Goal: Complete application form

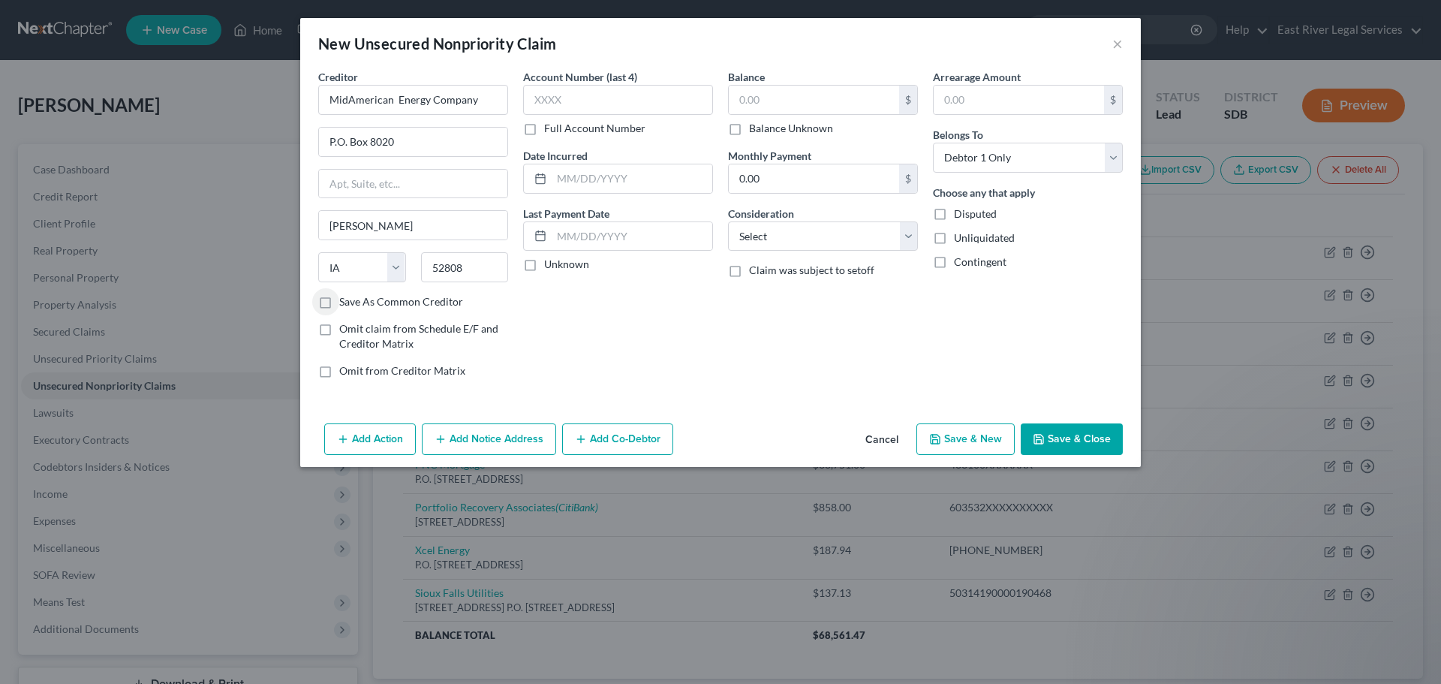
select select "16"
select select "0"
click at [793, 100] on input "text" at bounding box center [814, 100] width 170 height 29
type input "259.59"
click at [622, 104] on input "text" at bounding box center [618, 100] width 190 height 30
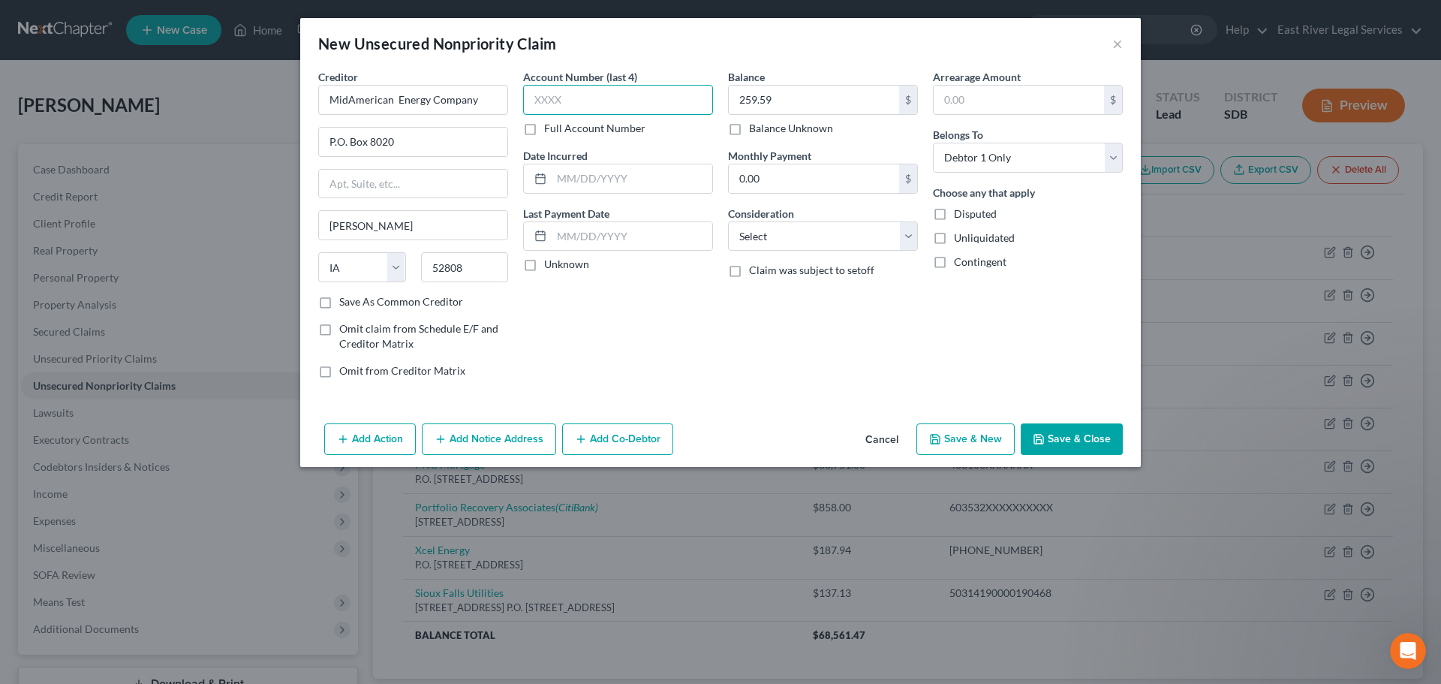
click at [561, 89] on input "text" at bounding box center [618, 100] width 190 height 30
paste input "3917"
type input "3917"
click at [544, 127] on label "Full Account Number" at bounding box center [594, 128] width 101 height 15
click at [550, 127] on input "Full Account Number" at bounding box center [555, 126] width 10 height 10
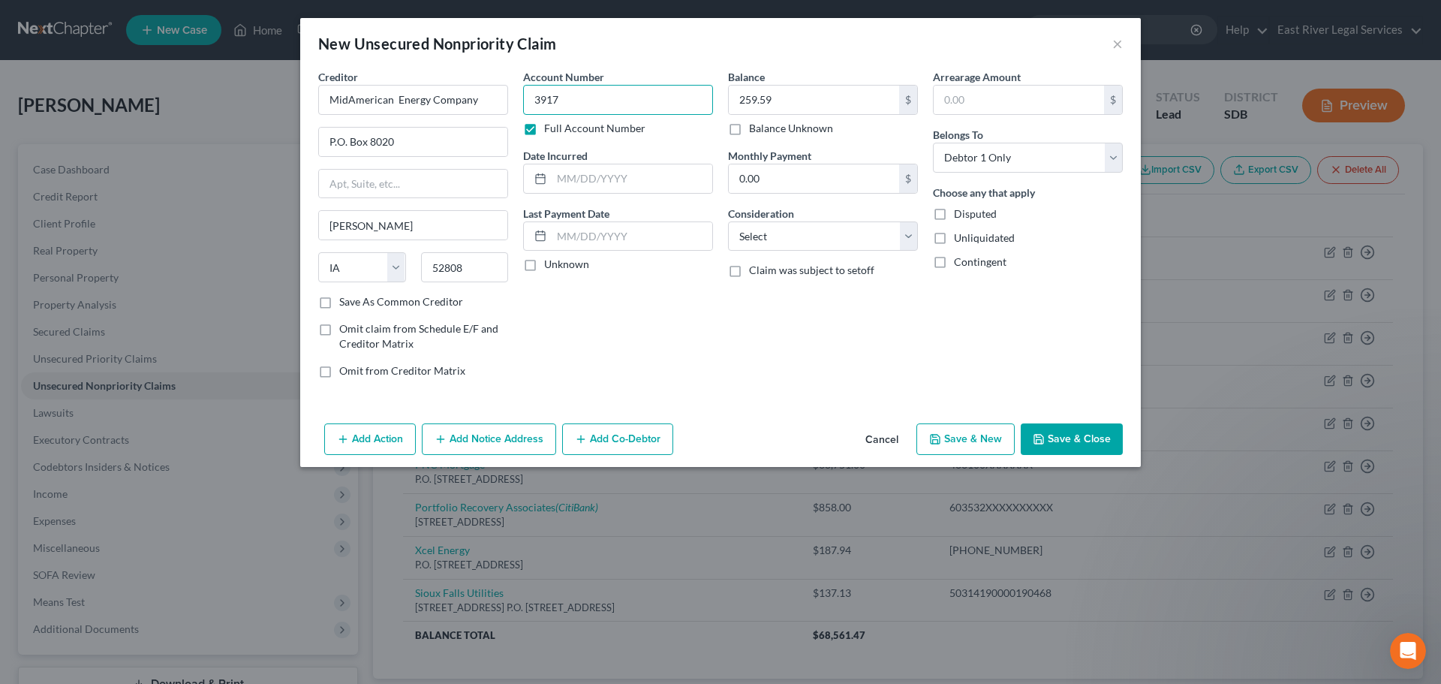
drag, startPoint x: 399, startPoint y: 97, endPoint x: 233, endPoint y: 89, distance: 166.1
click at [230, 87] on div "New Unsecured Nonpriority Claim × Creditor * MidAmerican Energy Company P.O. Bo…" at bounding box center [720, 342] width 1441 height 684
paste input "39170-54045"
type input "39170-54045"
click at [845, 250] on select "Select Cable / Satellite Services Collection Agency Credit Card Debt Debt Couns…" at bounding box center [823, 236] width 190 height 30
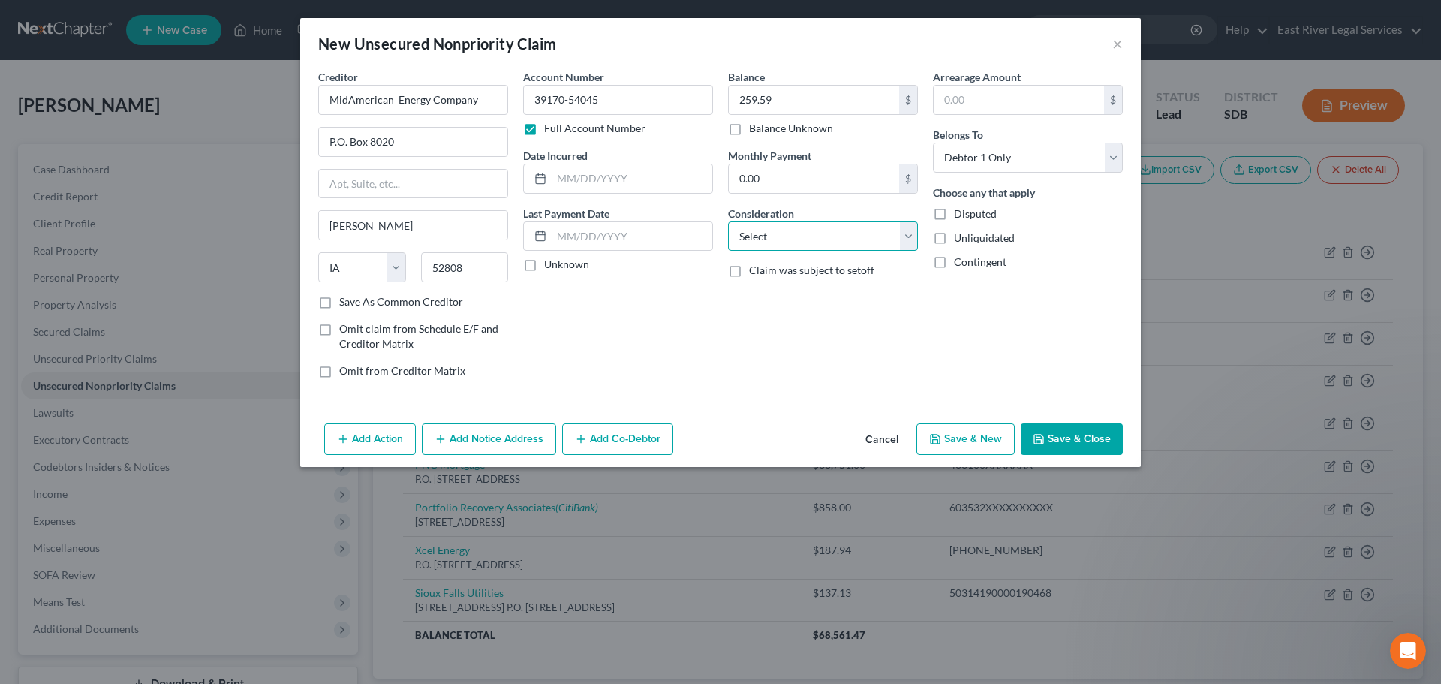
select select "20"
click at [728, 221] on select "Select Cable / Satellite Services Collection Agency Credit Card Debt Debt Couns…" at bounding box center [823, 236] width 190 height 30
click at [1102, 440] on button "Save & Close" at bounding box center [1072, 439] width 102 height 32
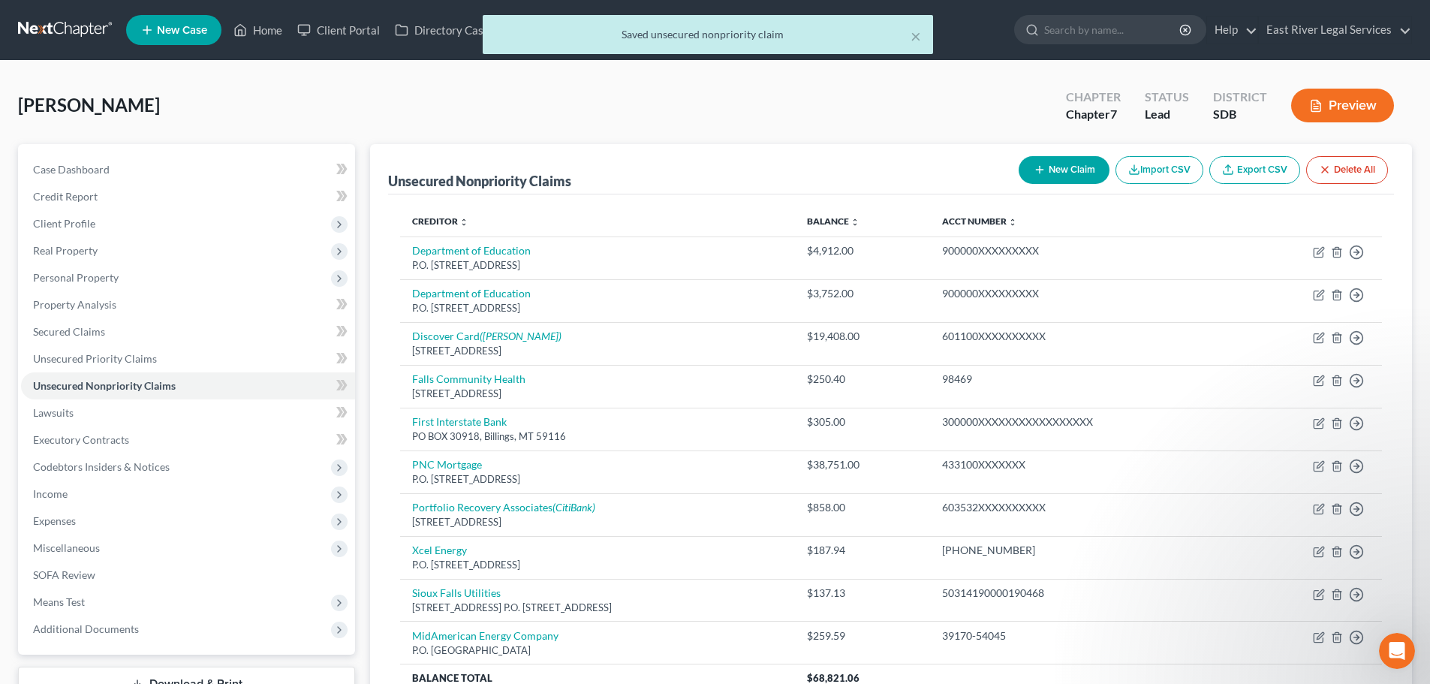
click at [1058, 177] on button "New Claim" at bounding box center [1064, 170] width 91 height 28
select select "0"
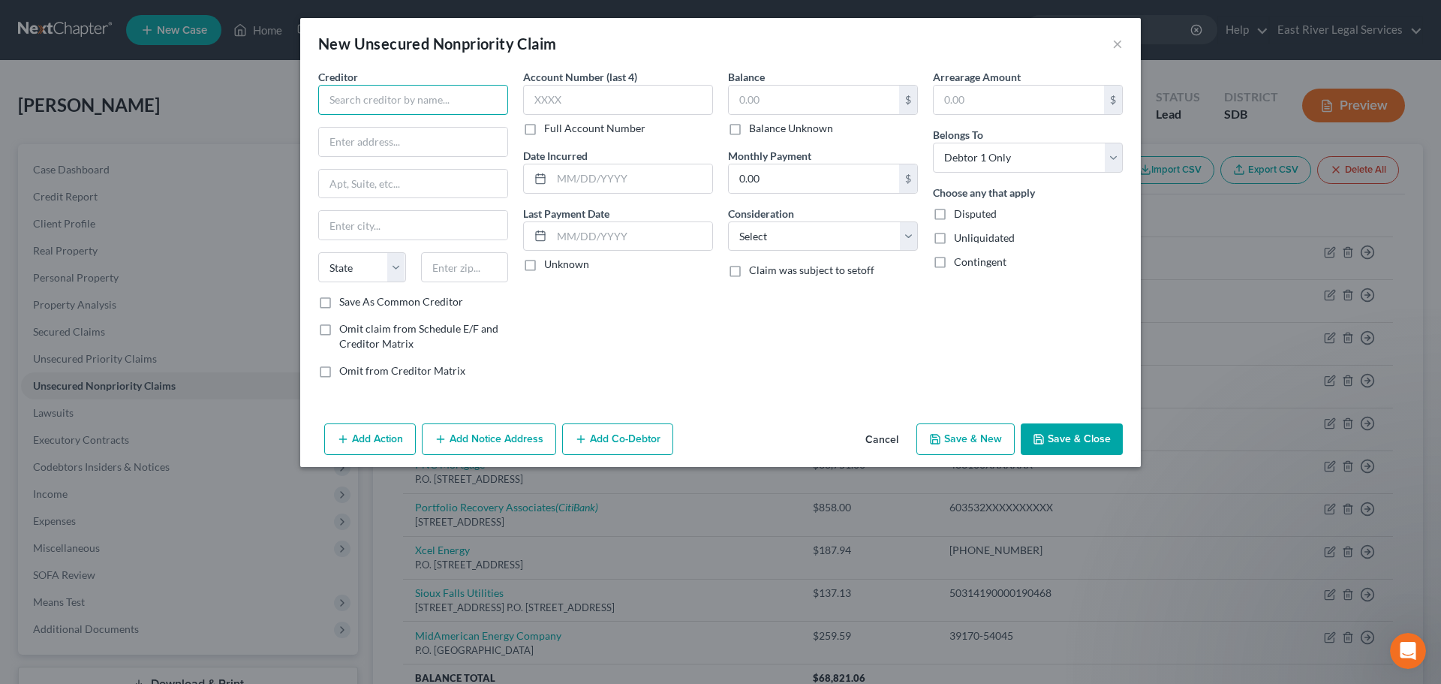
click at [333, 103] on input "text" at bounding box center [413, 100] width 190 height 30
type input "Mark M Bierma DDS MS, PLLC"
type input "5000 S Boardband Ln"
type input "Suite 126"
type input "Sioux Falls"
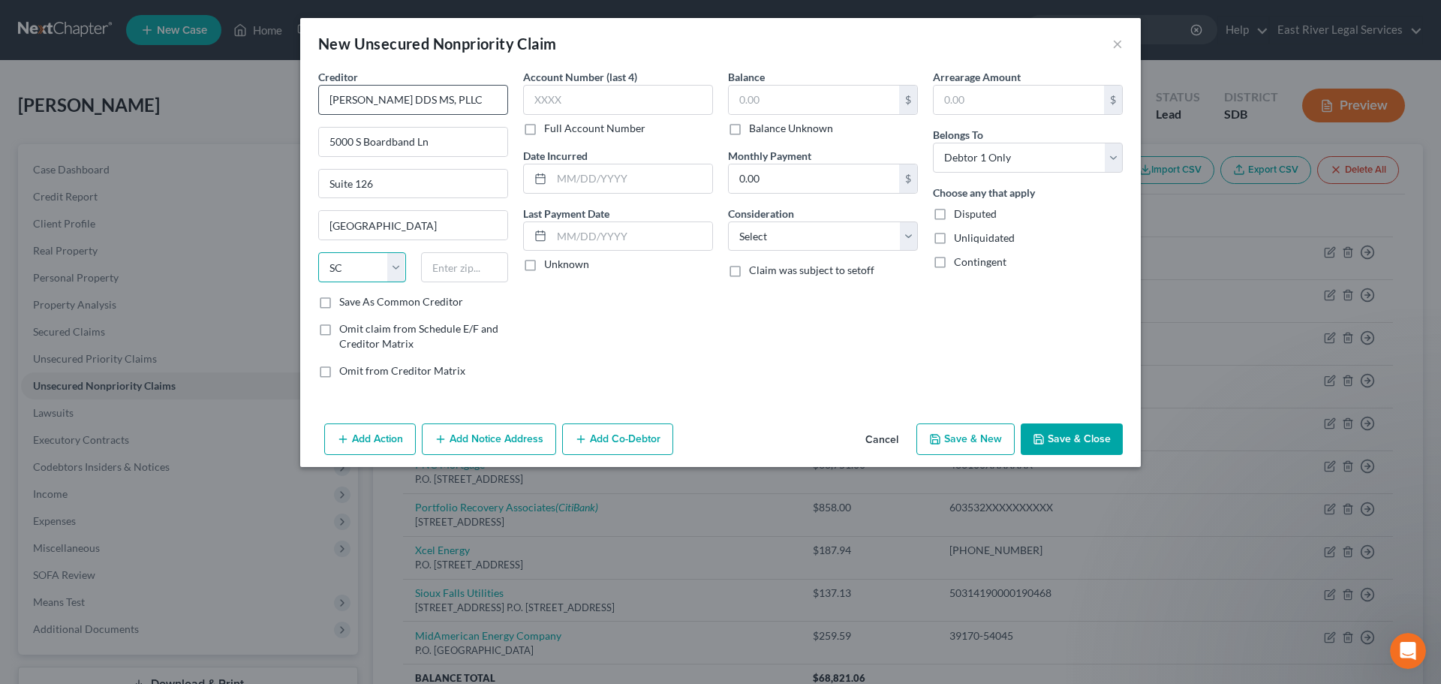
select select "43"
type input "57108"
click at [548, 103] on input "text" at bounding box center [618, 100] width 190 height 30
click at [544, 130] on label "Full Account Number" at bounding box center [594, 128] width 101 height 15
click at [550, 130] on input "Full Account Number" at bounding box center [555, 126] width 10 height 10
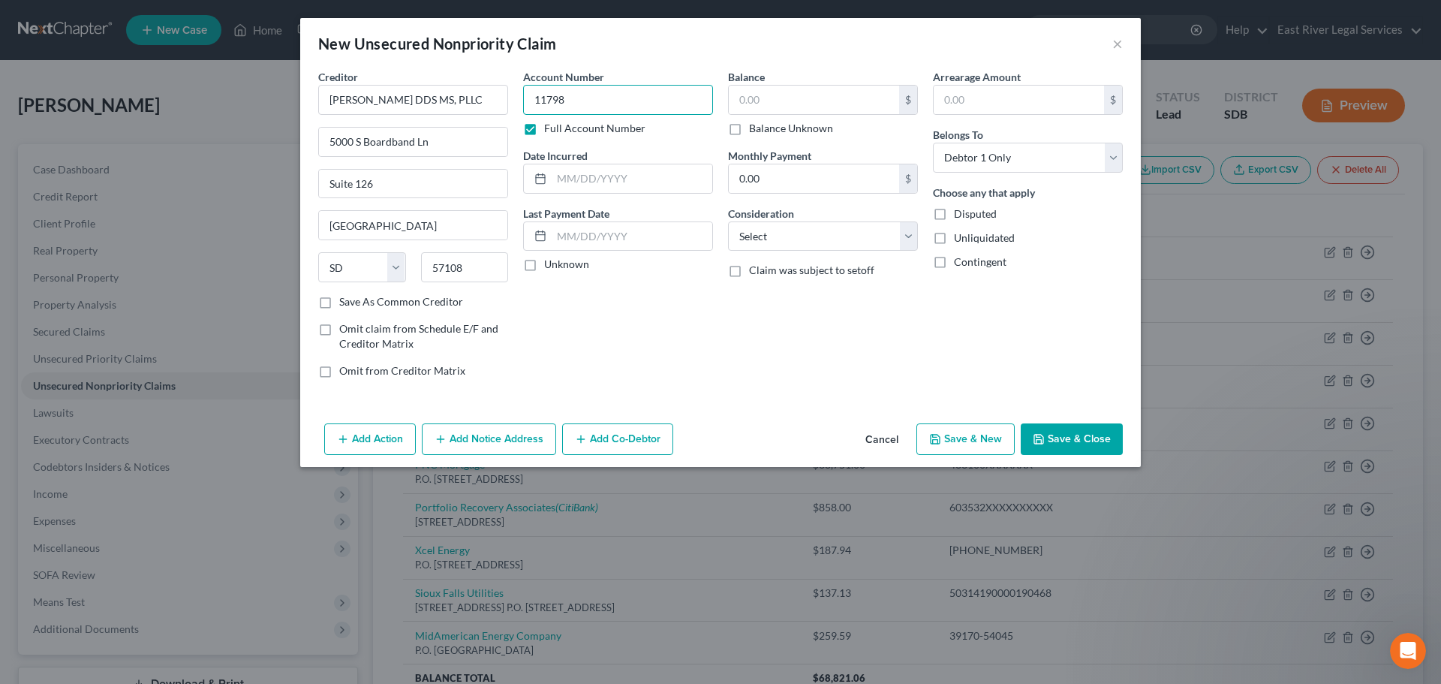
type input "11798"
click at [784, 91] on input "text" at bounding box center [814, 100] width 170 height 29
type input "727.50"
click at [819, 366] on div "Balance 727.50 $ Balance Unknown Balance Undetermined 727.50 $ Balance Unknown …" at bounding box center [823, 229] width 205 height 321
click at [799, 239] on select "Select Cable / Satellite Services Collection Agency Credit Card Debt Debt Couns…" at bounding box center [823, 236] width 190 height 30
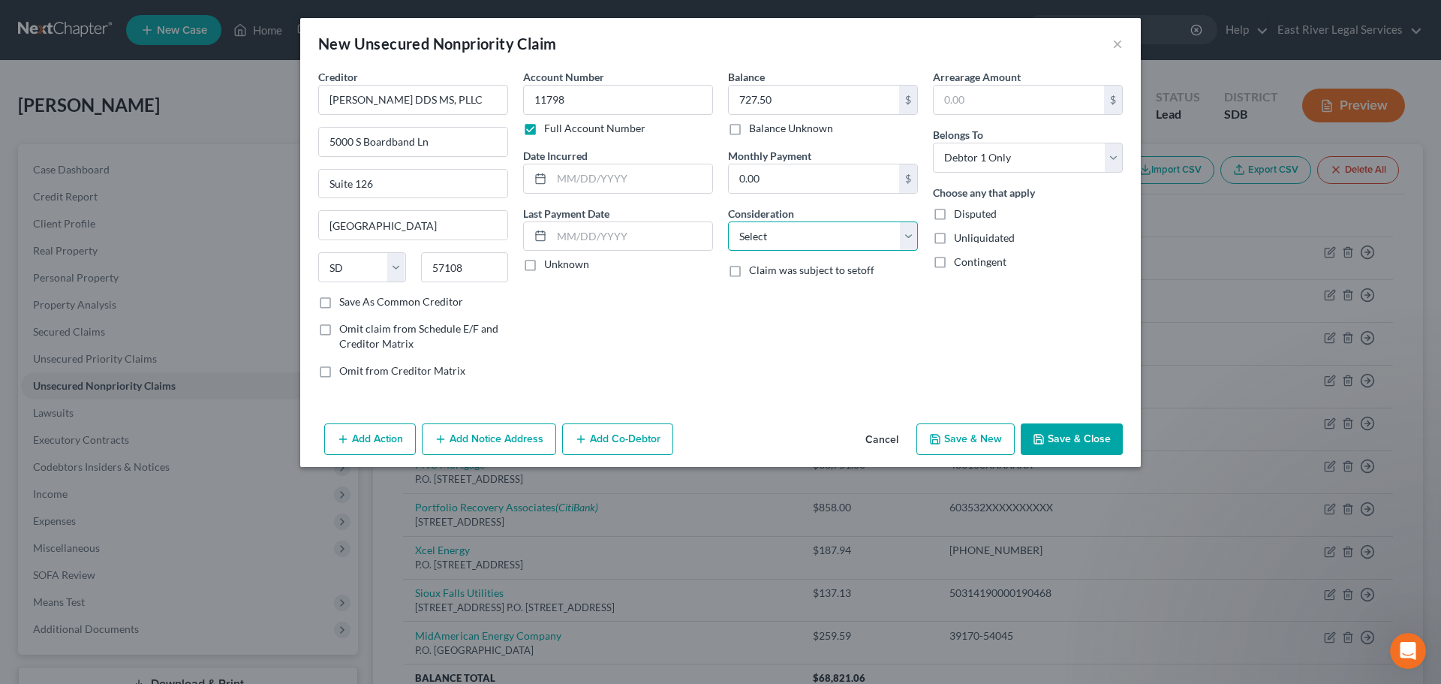
select select "9"
click at [728, 221] on select "Select Cable / Satellite Services Collection Agency Credit Card Debt Debt Couns…" at bounding box center [823, 236] width 190 height 30
click at [662, 294] on div "Account Number 11798 Full Account Number Date Incurred Last Payment Date Unknown" at bounding box center [618, 229] width 205 height 321
click at [766, 233] on select "Select Cable / Satellite Services Collection Agency Credit Card Debt Debt Couns…" at bounding box center [823, 236] width 190 height 30
click at [728, 221] on select "Select Cable / Satellite Services Collection Agency Credit Card Debt Debt Couns…" at bounding box center [823, 236] width 190 height 30
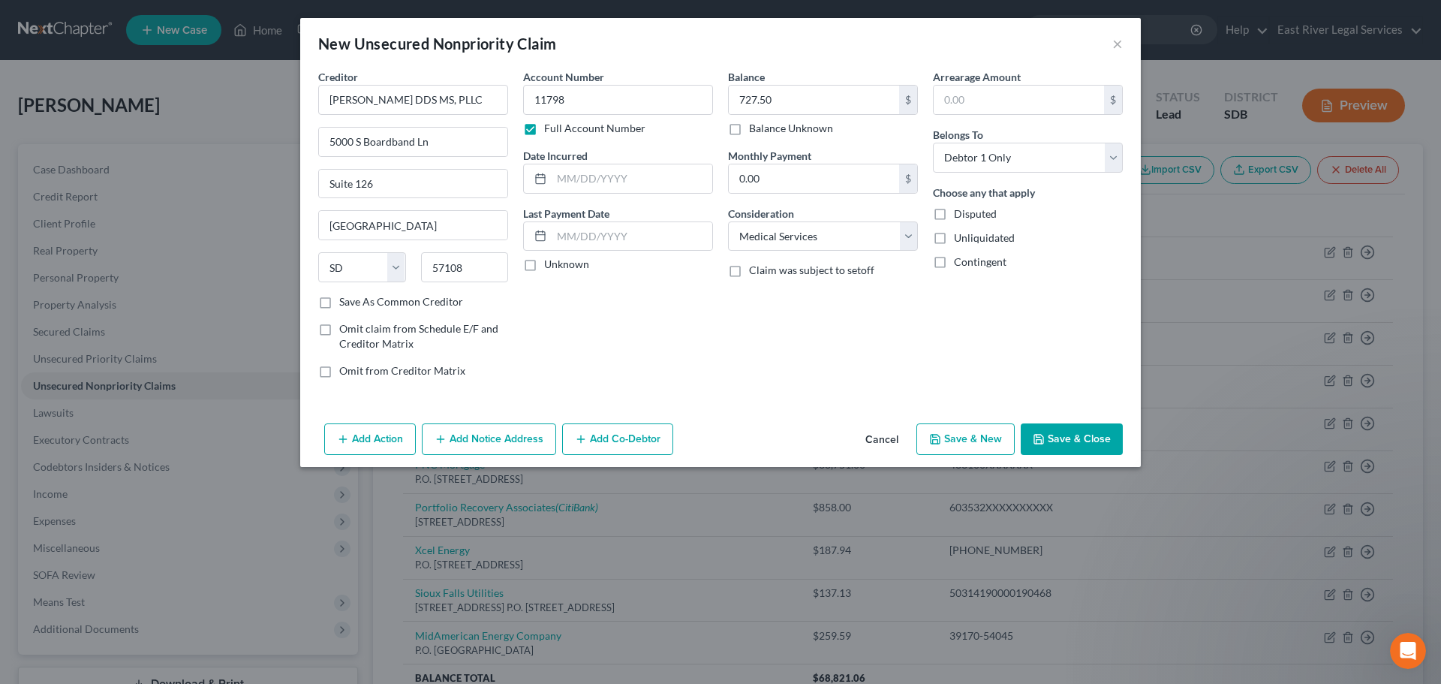
click at [706, 340] on div "Account Number 11798 Full Account Number Date Incurred Last Payment Date Unknown" at bounding box center [618, 229] width 205 height 321
click at [577, 179] on input "text" at bounding box center [632, 178] width 161 height 29
click at [1064, 434] on button "Save & Close" at bounding box center [1072, 439] width 102 height 32
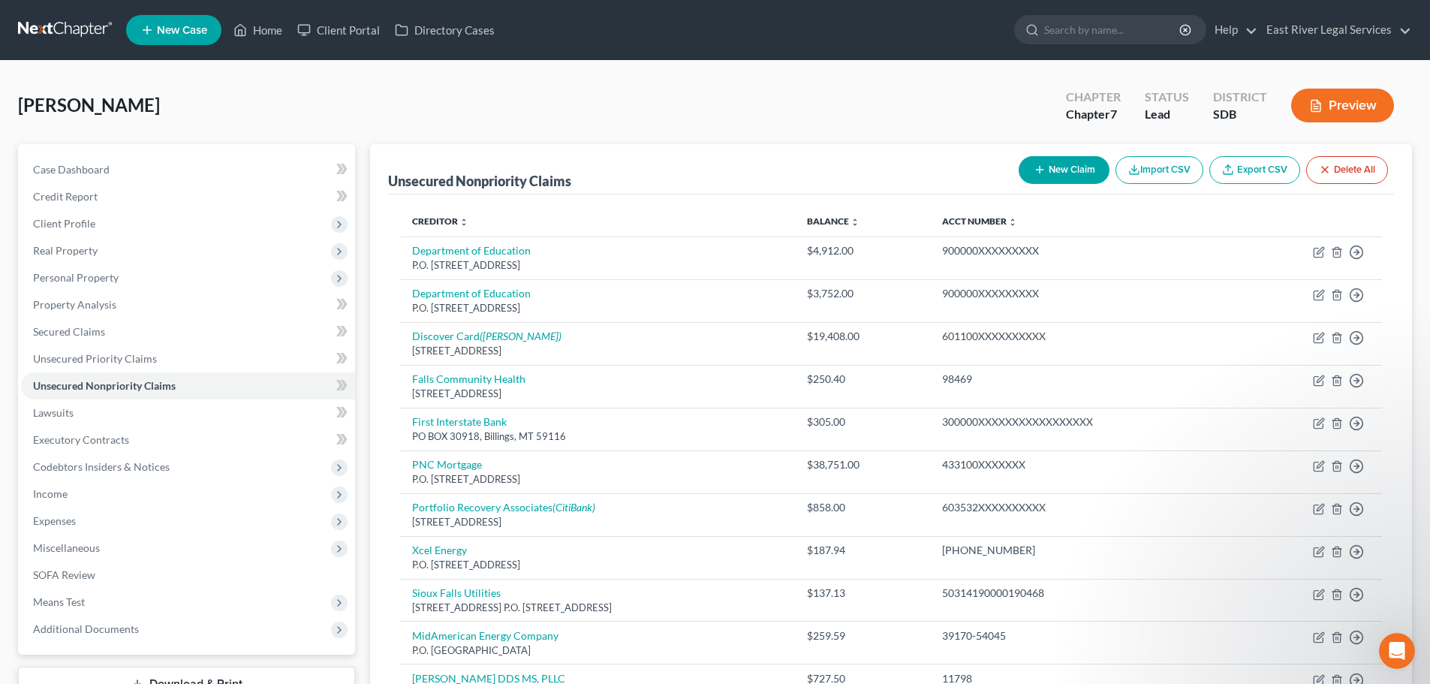
click at [1073, 174] on button "New Claim" at bounding box center [1064, 170] width 91 height 28
select select "0"
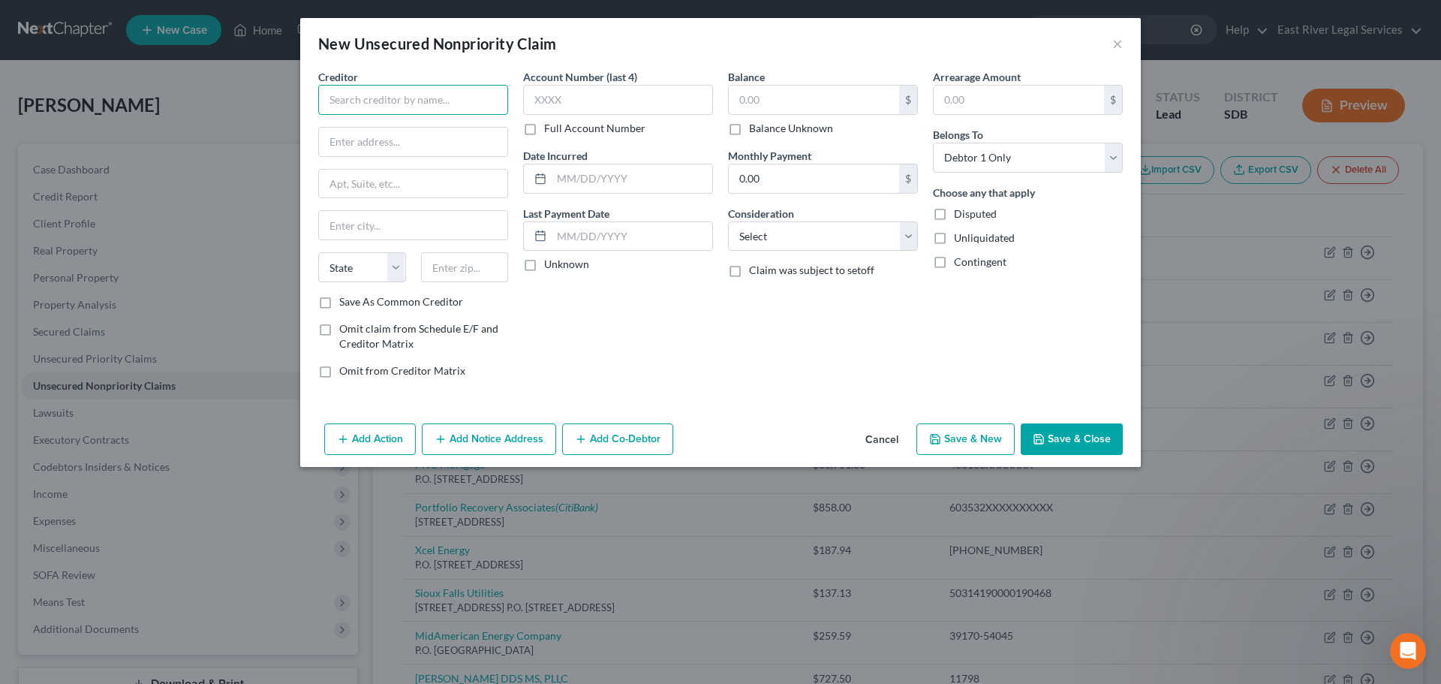
click at [355, 86] on input "text" at bounding box center [413, 100] width 190 height 30
type input "Iowa Department of Revenue"
type input "P.O. Box 10330"
type input "50306"
type input "Des Moines"
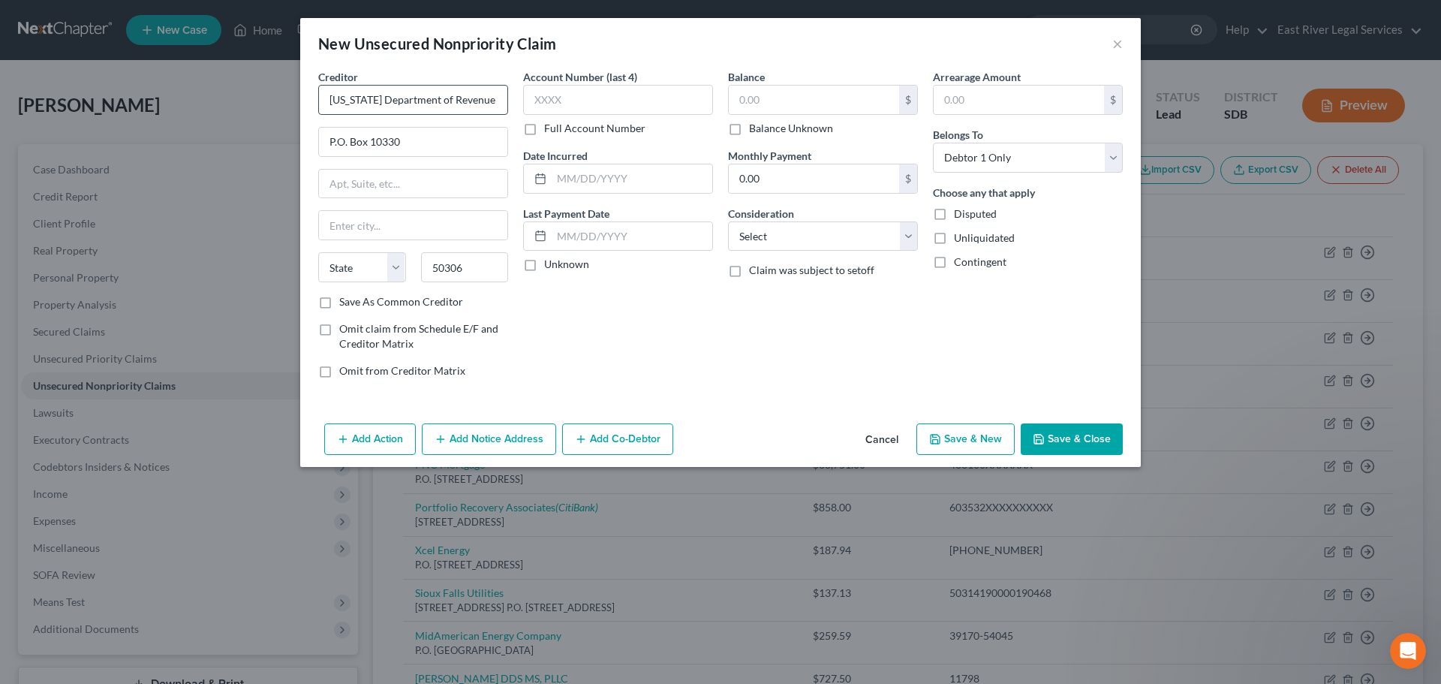
select select "16"
click at [580, 95] on input "text" at bounding box center [618, 100] width 190 height 30
click at [544, 128] on label "Full Account Number" at bounding box center [594, 128] width 101 height 15
click at [550, 128] on input "Full Account Number" at bounding box center [555, 126] width 10 height 10
click at [576, 96] on input "text" at bounding box center [618, 100] width 190 height 30
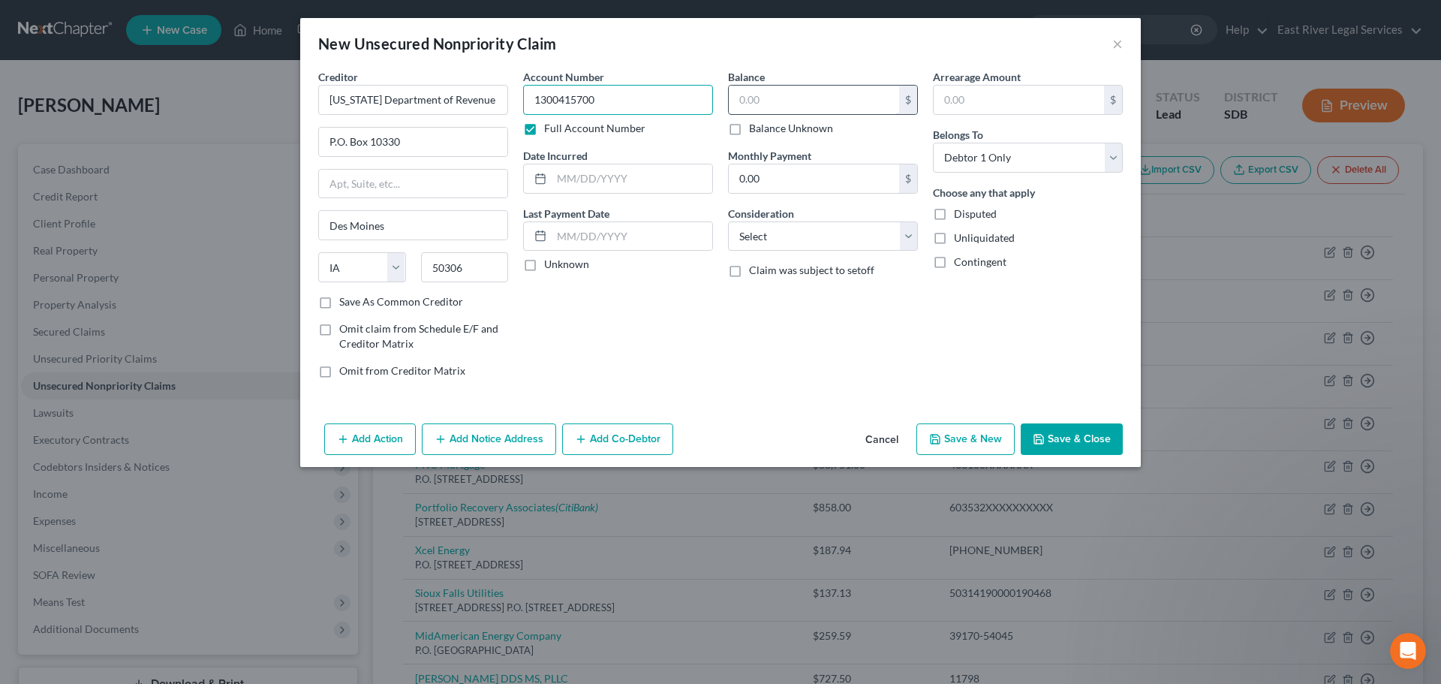
type input "1300415700"
click at [812, 99] on input "text" at bounding box center [814, 100] width 170 height 29
type input "374.49"
click at [850, 231] on select "Select Cable / Satellite Services Collection Agency Credit Card Debt Debt Couns…" at bounding box center [823, 236] width 190 height 30
select select "7"
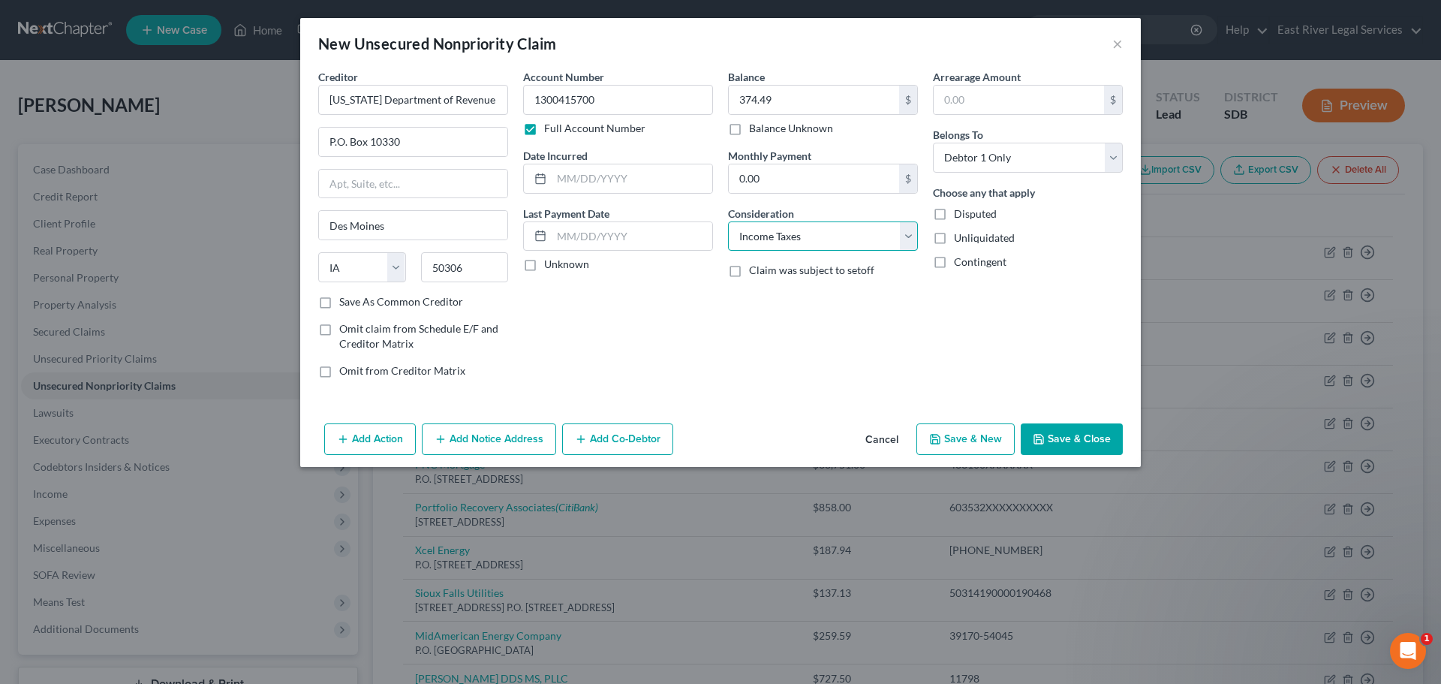
click at [728, 221] on select "Select Cable / Satellite Services Collection Agency Credit Card Debt Debt Couns…" at bounding box center [823, 236] width 190 height 30
click at [1081, 432] on button "Save & Close" at bounding box center [1072, 439] width 102 height 32
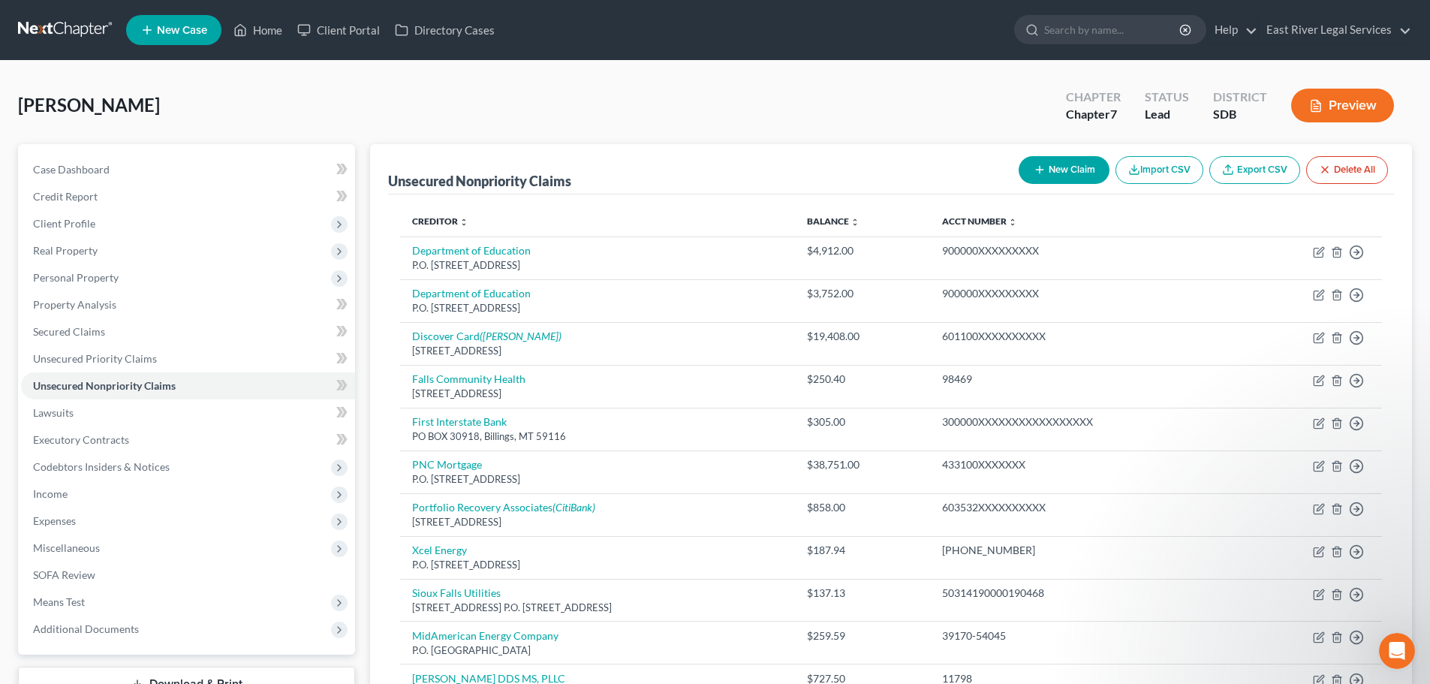
click at [1082, 165] on button "New Claim" at bounding box center [1064, 170] width 91 height 28
select select "0"
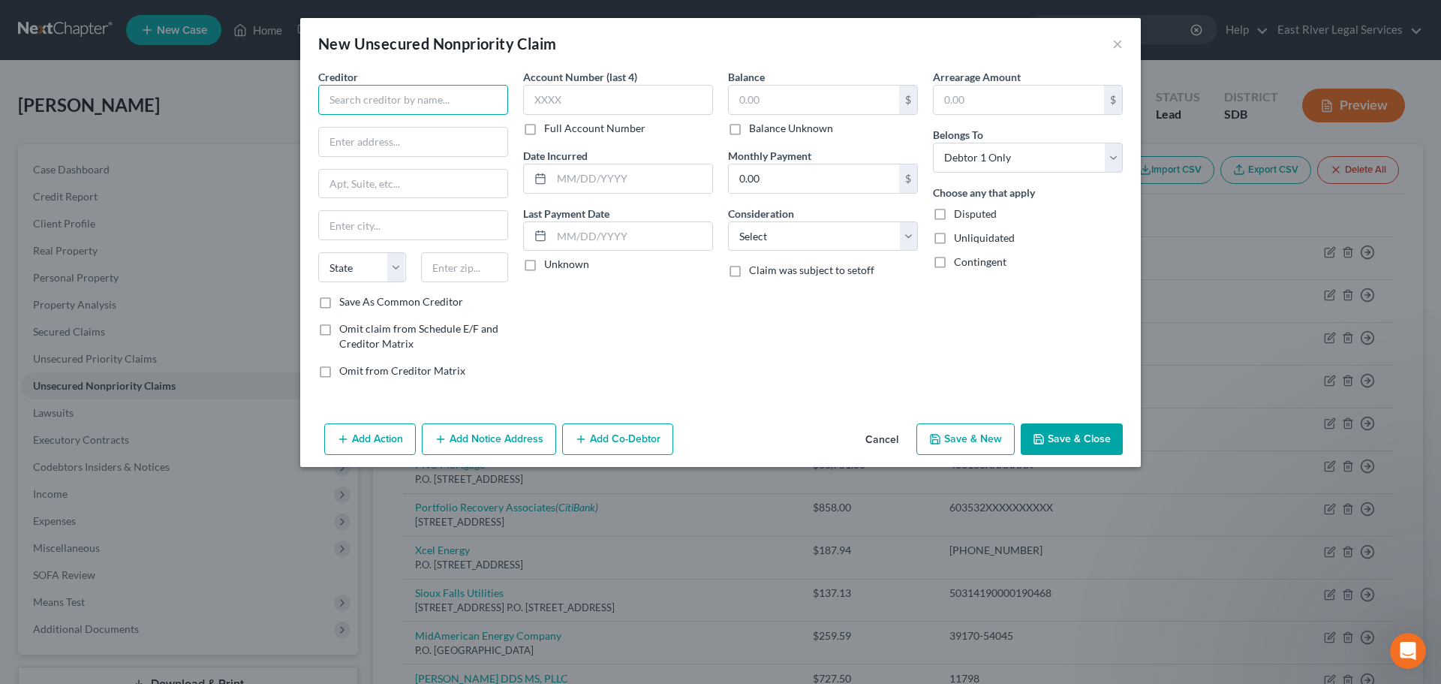
click at [374, 100] on input "text" at bounding box center [413, 100] width 190 height 30
type input "NelNet"
paste input "P.O. Box 82505, Lincoln, NE 68501-2505"
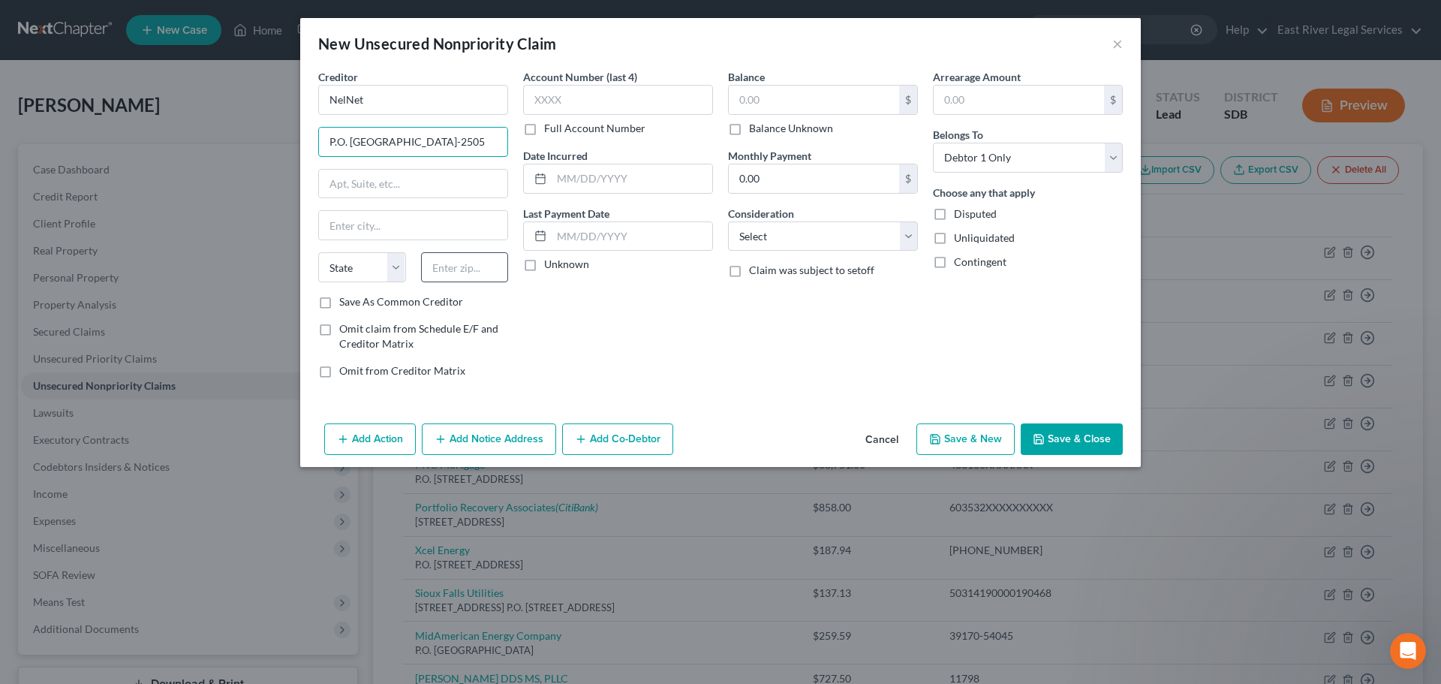
type input "P.O. Box 82505, Lincoln, NE 68501-2505"
click at [461, 273] on input "text" at bounding box center [465, 267] width 88 height 30
type input "68501"
type input "Lincoln"
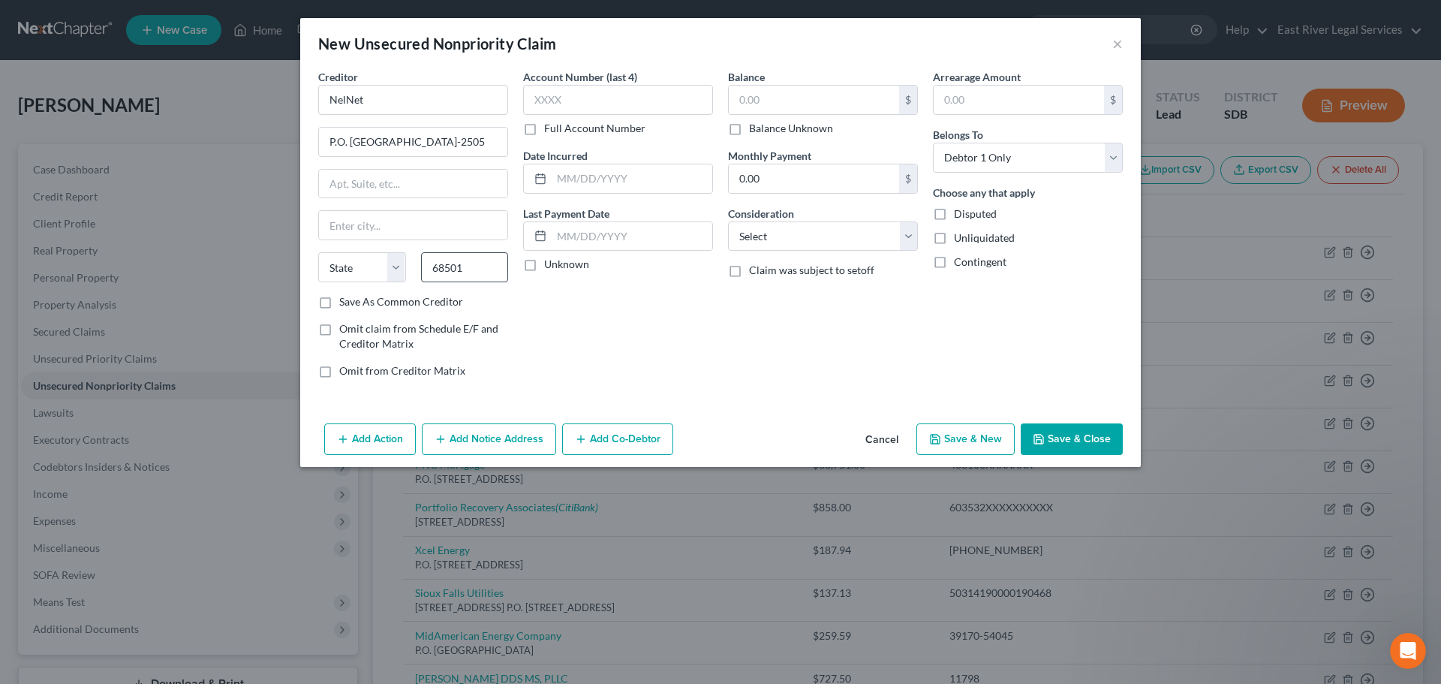
select select "30"
drag, startPoint x: 405, startPoint y: 145, endPoint x: 770, endPoint y: 137, distance: 364.9
click at [770, 137] on div "Creditor * NelNet P.O. Box 82505, Lincoln, NE 68501-2505 Lincoln State AL AK AR…" at bounding box center [721, 229] width 820 height 321
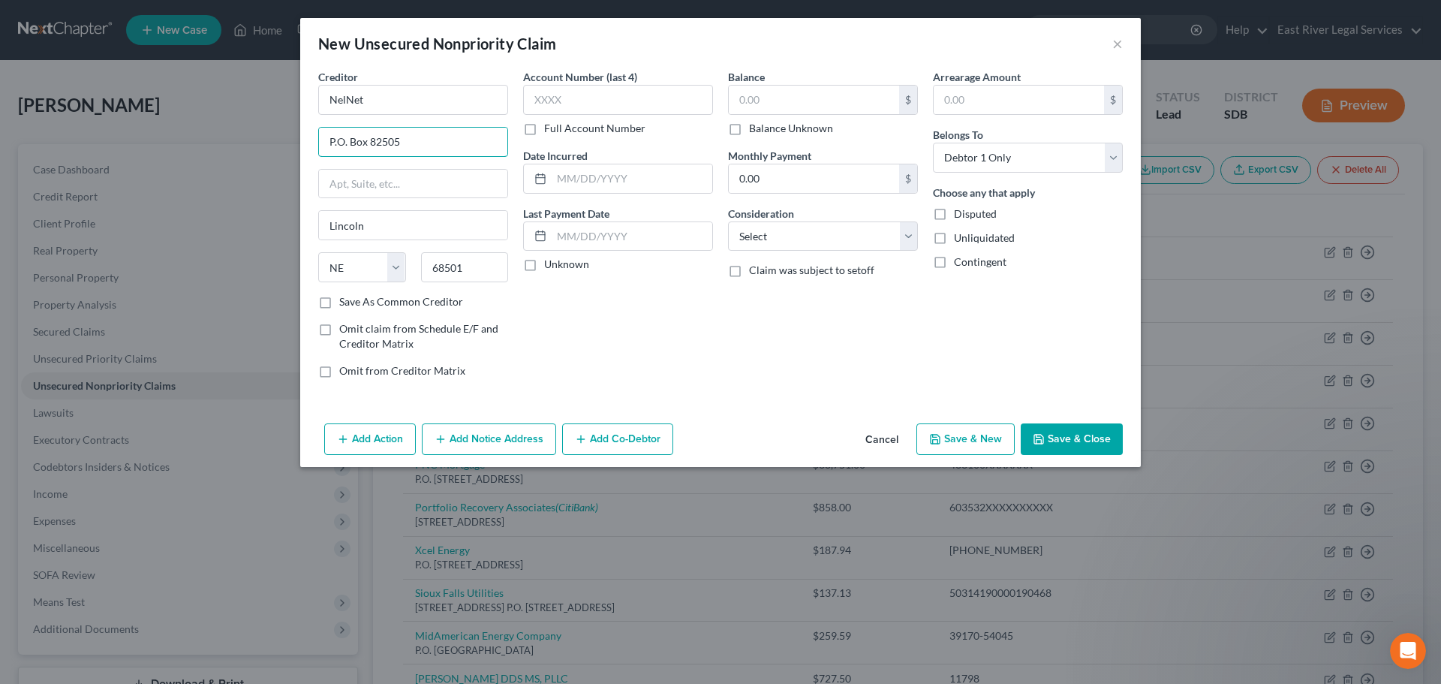
type input "P.O. Box 82505"
drag, startPoint x: 443, startPoint y: 149, endPoint x: 158, endPoint y: 127, distance: 286.1
click at [158, 127] on div "New Unsecured Nonpriority Claim × Creditor * NelNet P.O. Box 82505 Lincoln Stat…" at bounding box center [720, 342] width 1441 height 684
click at [359, 181] on input "text" at bounding box center [413, 184] width 188 height 29
paste input "P.O. Box 82505"
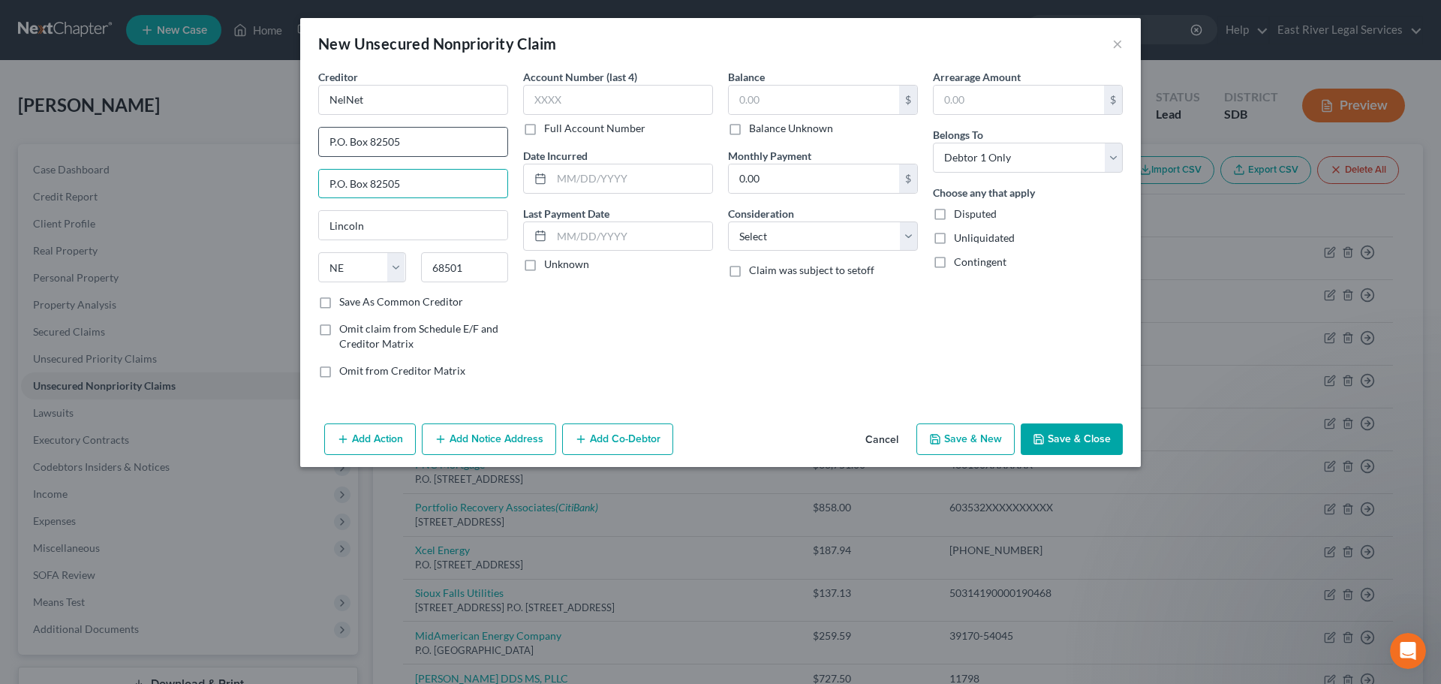
type input "P.O. Box 82505"
drag, startPoint x: 423, startPoint y: 137, endPoint x: -166, endPoint y: 56, distance: 594.7
click at [0, 56] on html "Home New Case Client Portal Directory Cases East River Legal Services kristina@…" at bounding box center [720, 456] width 1441 height 912
drag, startPoint x: 420, startPoint y: 152, endPoint x: -185, endPoint y: 165, distance: 605.2
click at [0, 165] on html "Home New Case Client Portal Directory Cases East River Legal Services kristina@…" at bounding box center [720, 456] width 1441 height 912
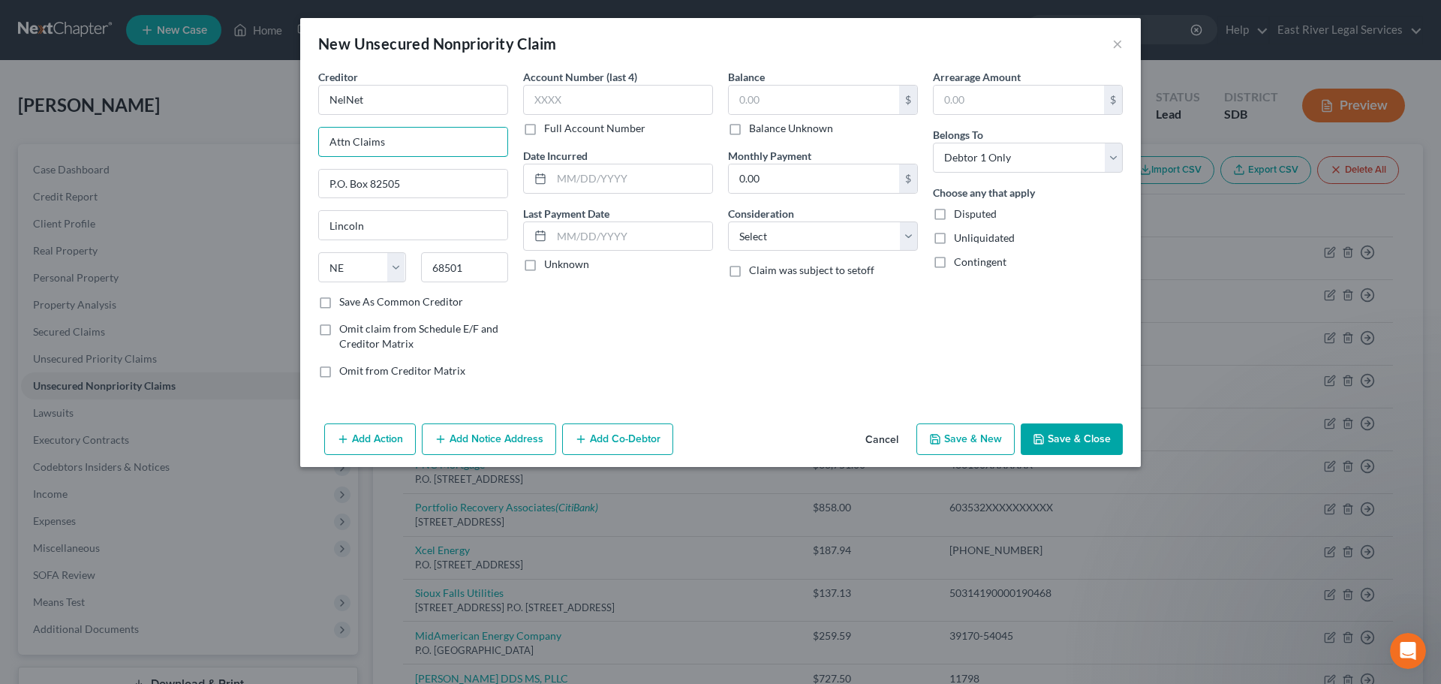
paste input "Attn: Claims"
type input "Attn: Claims"
click at [680, 348] on div "Account Number (last 4) Full Account Number Date Incurred Last Payment Date Unk…" at bounding box center [618, 229] width 205 height 321
click at [577, 98] on input "text" at bounding box center [618, 100] width 190 height 30
click at [765, 105] on input "text" at bounding box center [814, 100] width 170 height 29
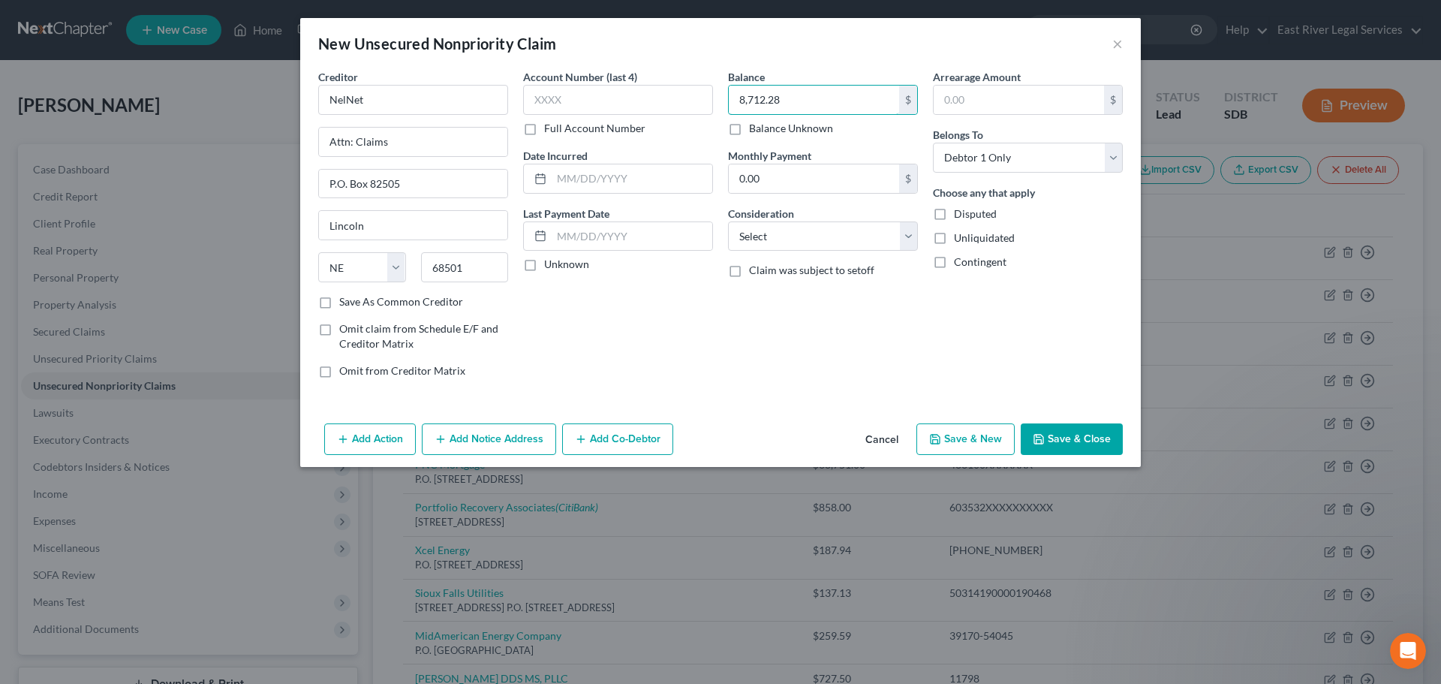
type input "8,712.28"
click at [949, 441] on button "Save & New" at bounding box center [966, 439] width 98 height 32
select select "0"
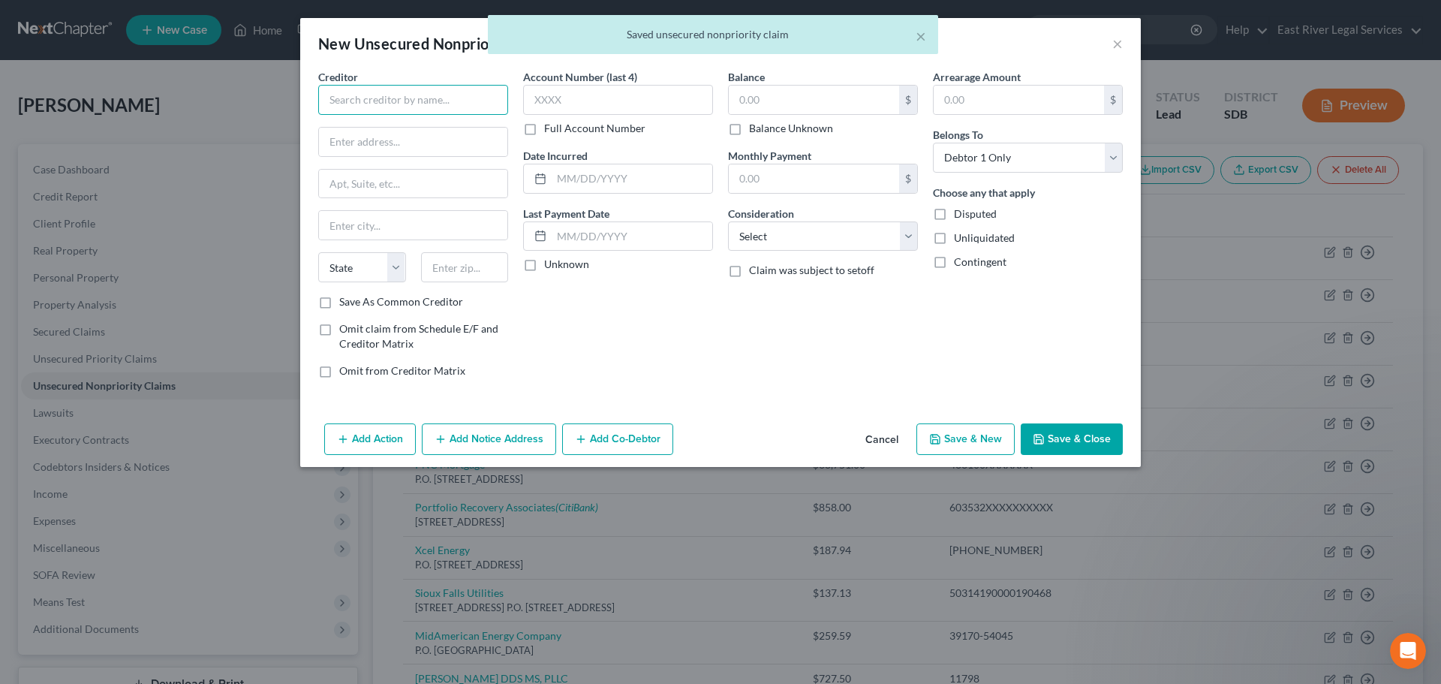
click at [351, 89] on input "text" at bounding box center [413, 100] width 190 height 30
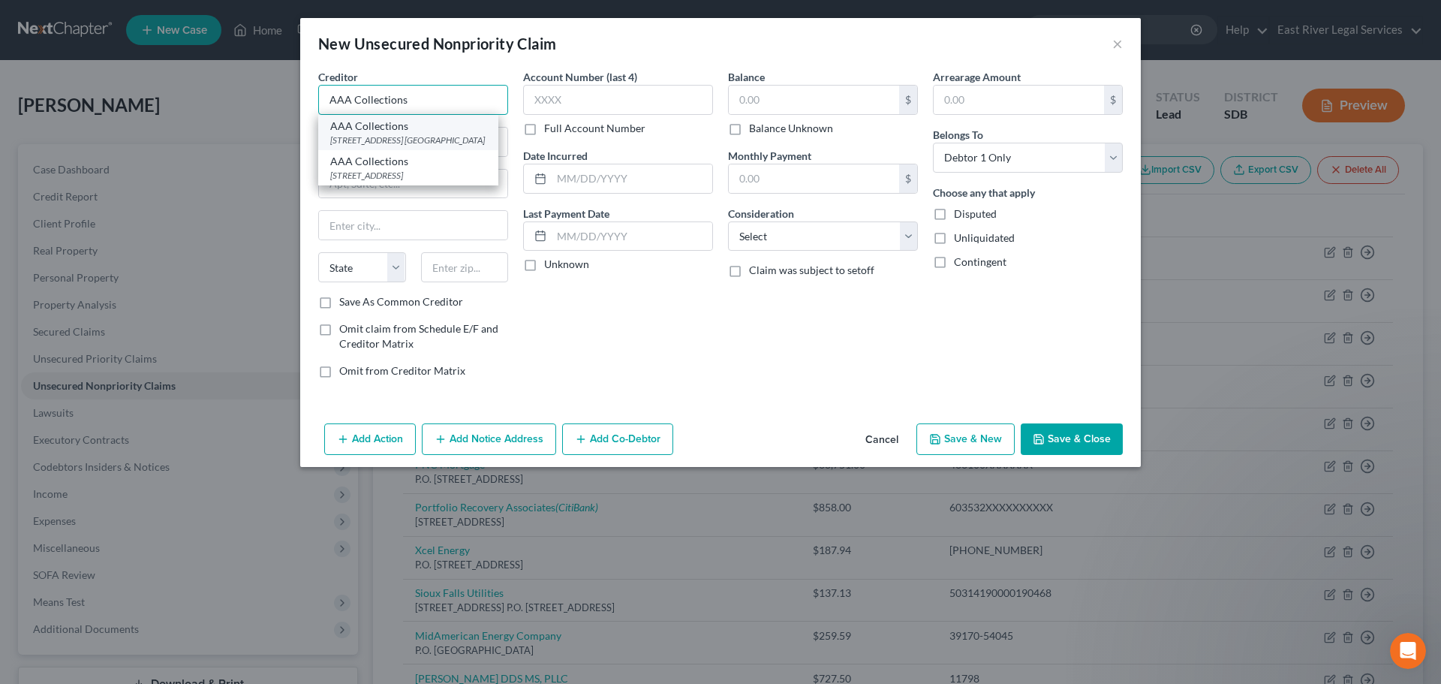
type input "AAA Collections"
click at [353, 141] on div "3500 S First Ave. Suite 100, Sioux Falls, SD 57101" at bounding box center [408, 140] width 156 height 13
type input "3500 S First Ave."
type input "Suite 100"
type input "Sioux Falls"
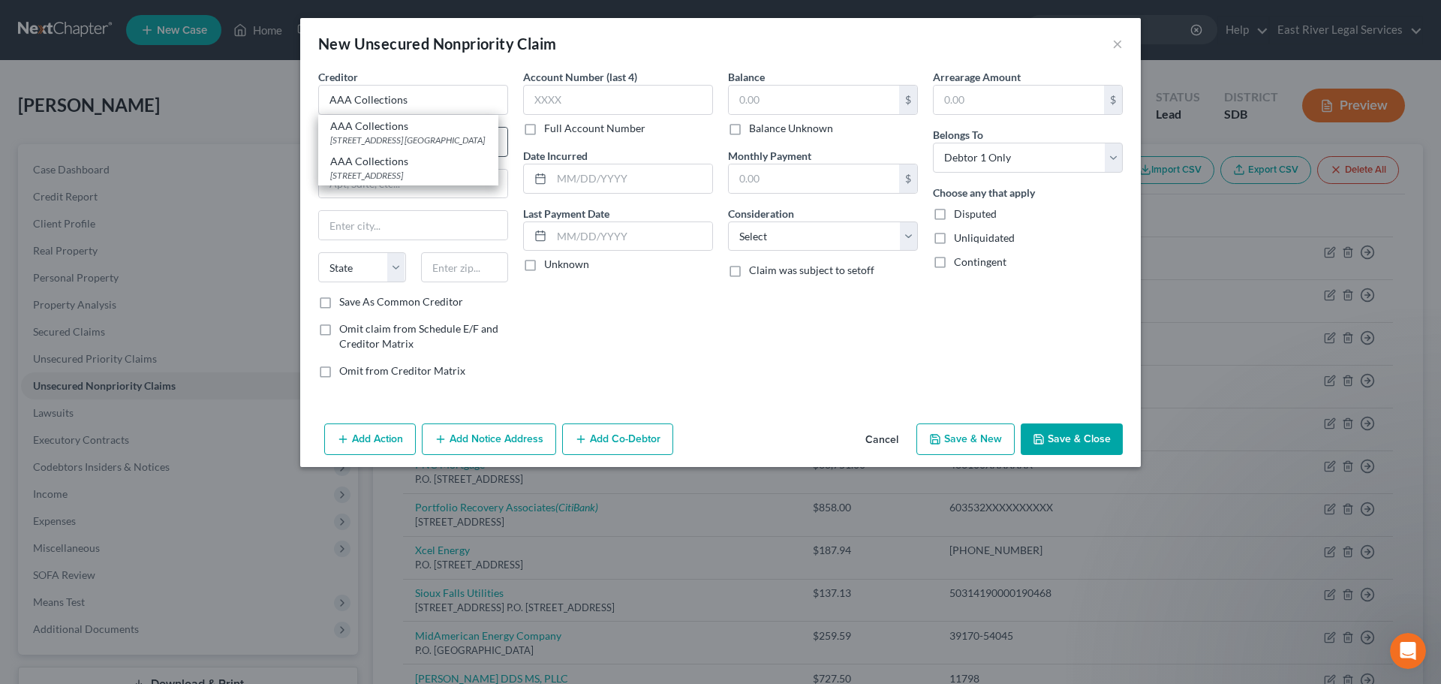
select select "43"
type input "57101"
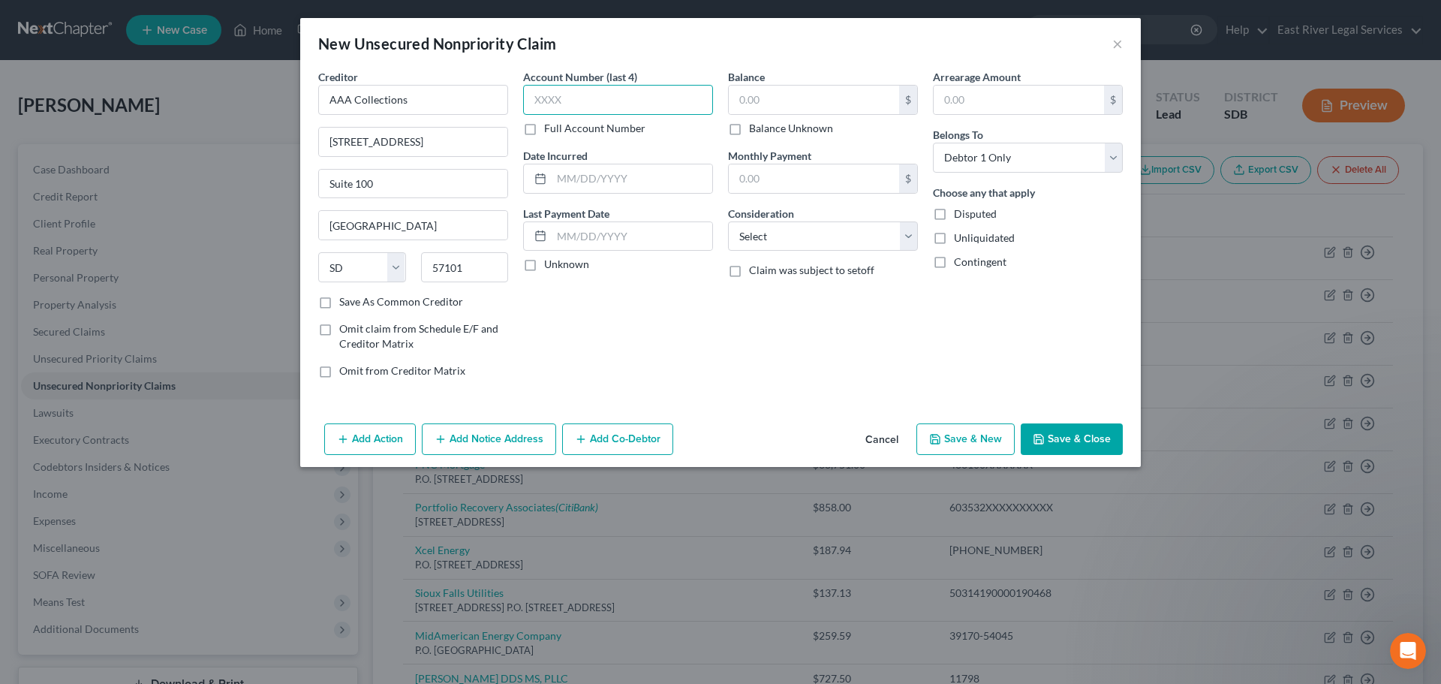
click at [592, 106] on input "text" at bounding box center [618, 100] width 190 height 30
click at [797, 101] on input "text" at bounding box center [814, 100] width 170 height 29
type input "99.66"
click at [980, 443] on button "Save & New" at bounding box center [966, 439] width 98 height 32
select select "0"
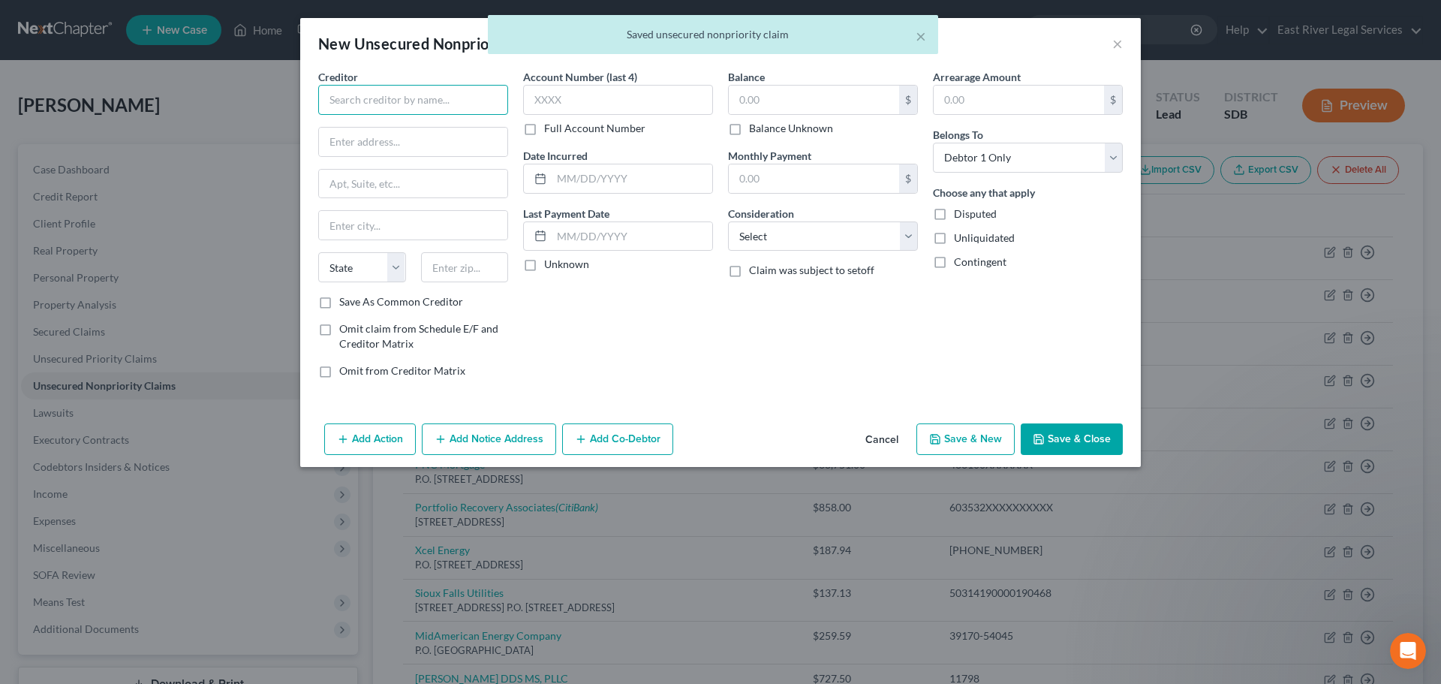
click at [332, 107] on input "text" at bounding box center [413, 100] width 190 height 30
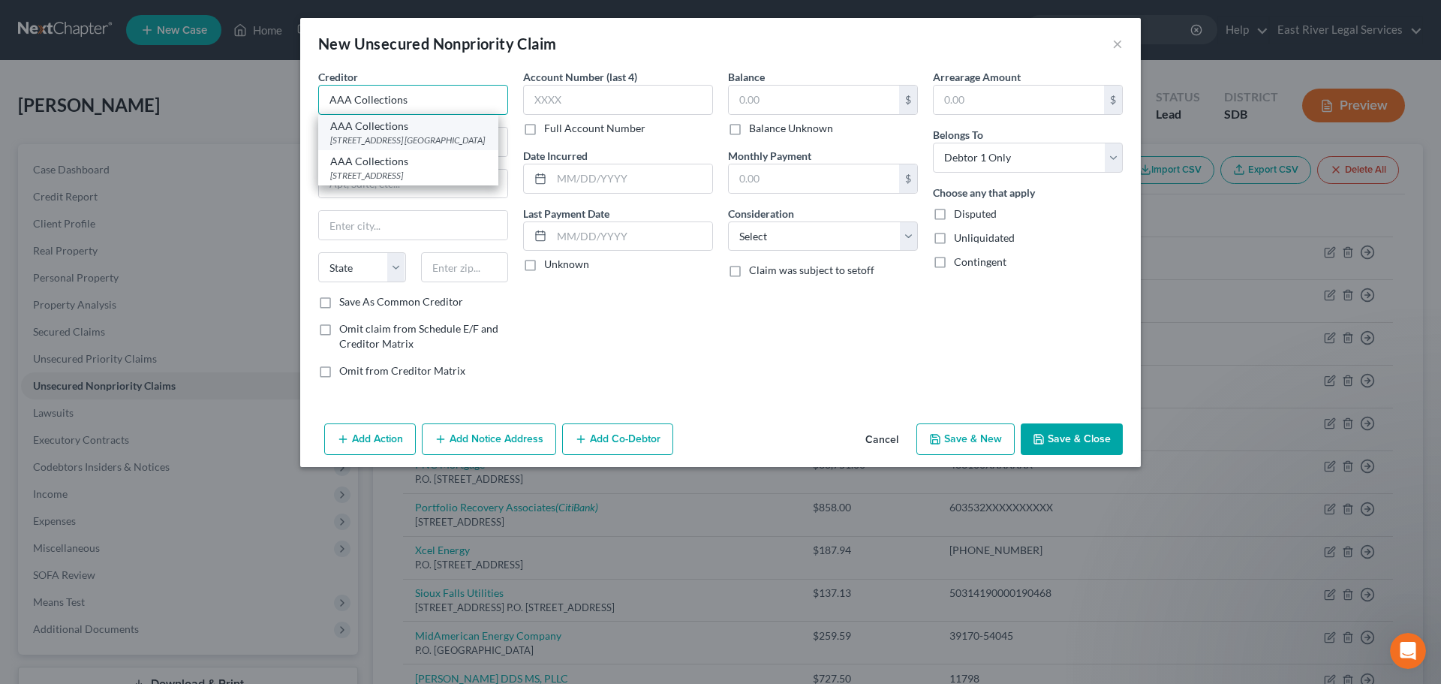
type input "AAA Collections"
click at [384, 142] on div "3500 S First Ave. Suite 100, Sioux Falls, SD 57101" at bounding box center [408, 140] width 156 height 13
type input "3500 S First Ave."
type input "Suite 100"
type input "Sioux Falls"
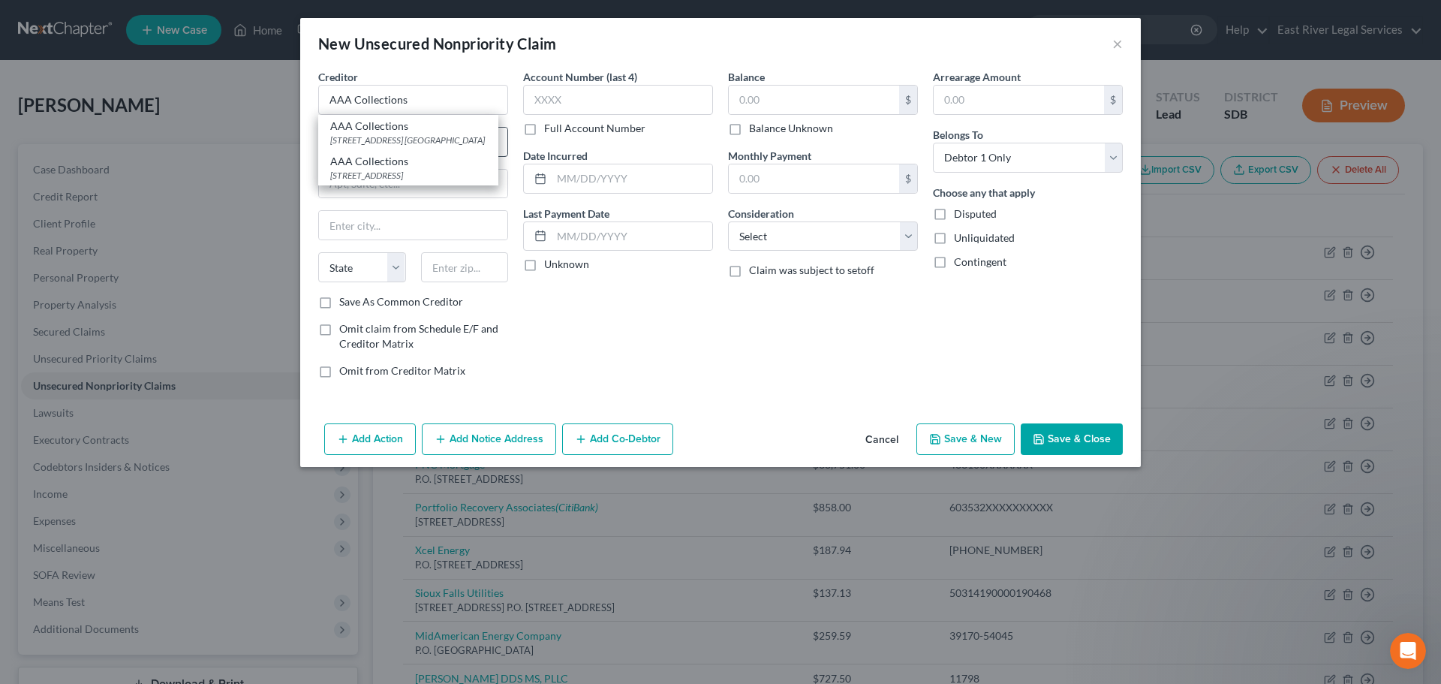
select select "43"
type input "57101"
click at [751, 98] on input "text" at bounding box center [814, 100] width 170 height 29
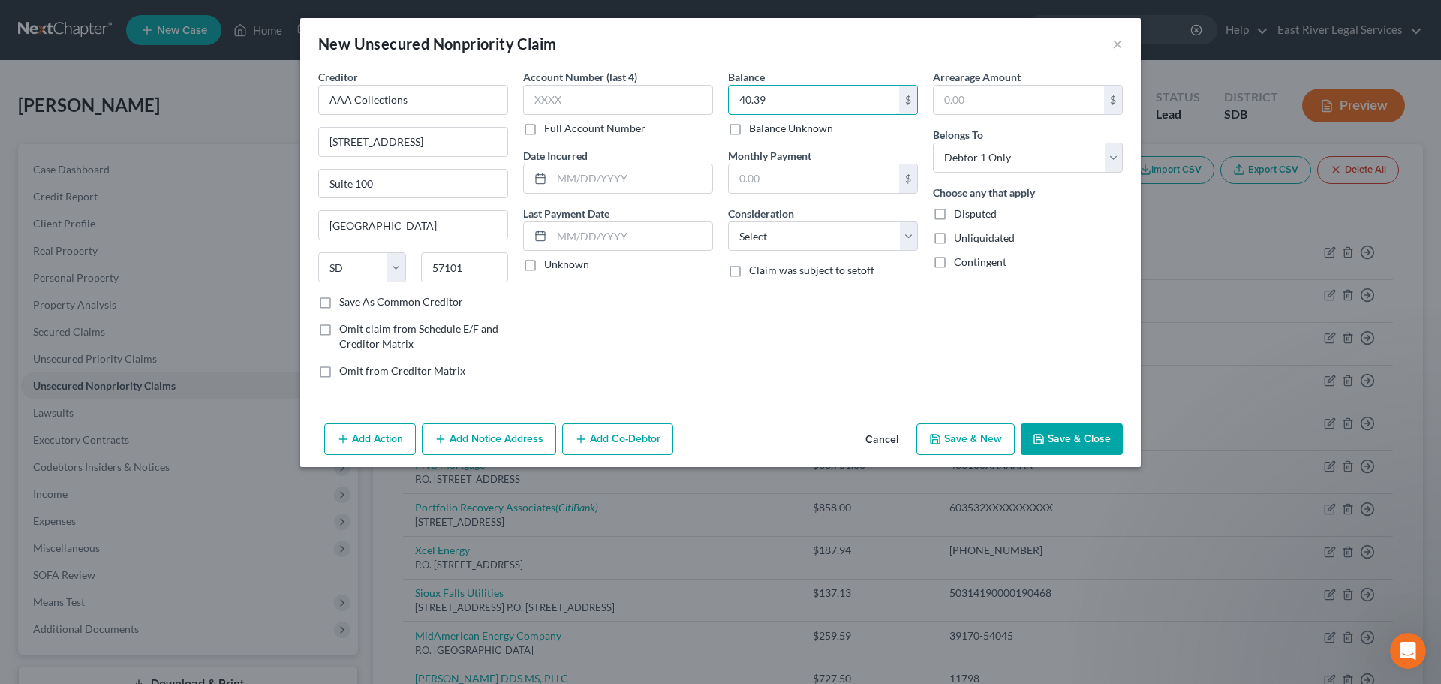
type input "40.39"
click at [1084, 436] on button "Save & Close" at bounding box center [1072, 439] width 102 height 32
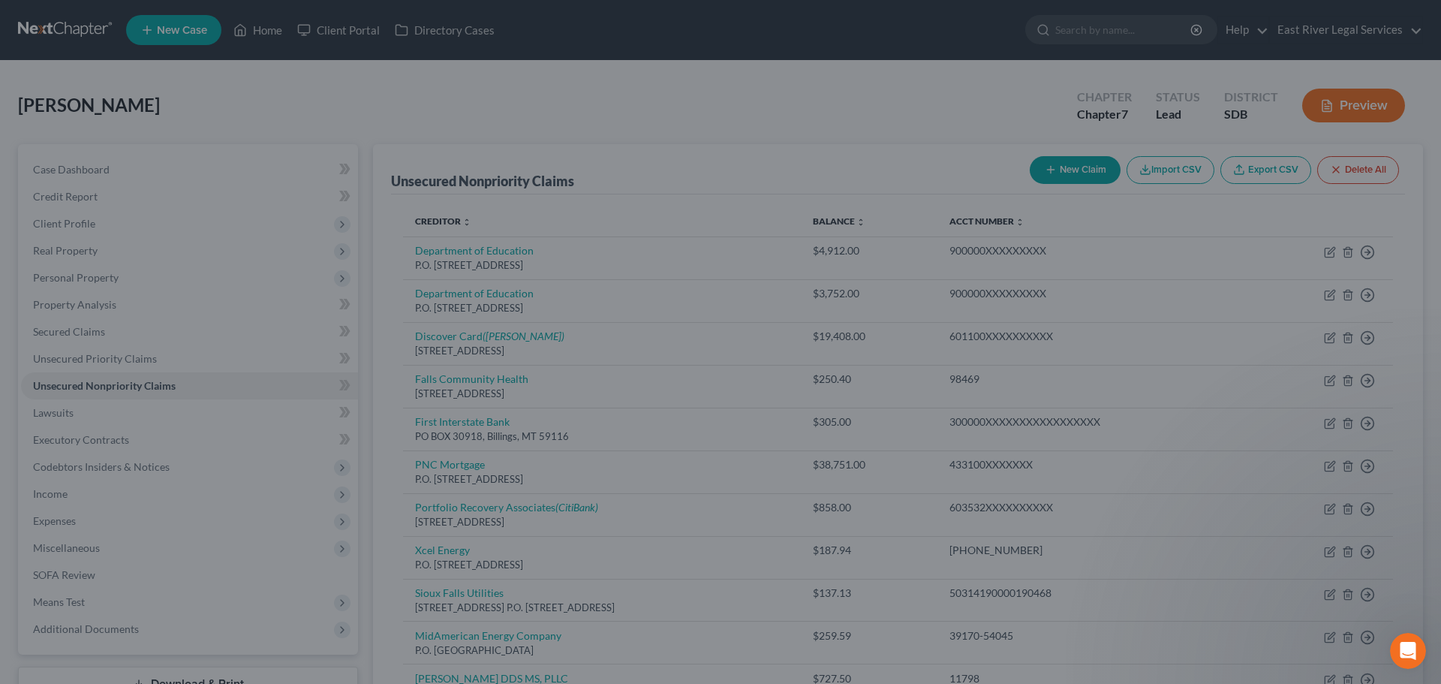
type input "0.00"
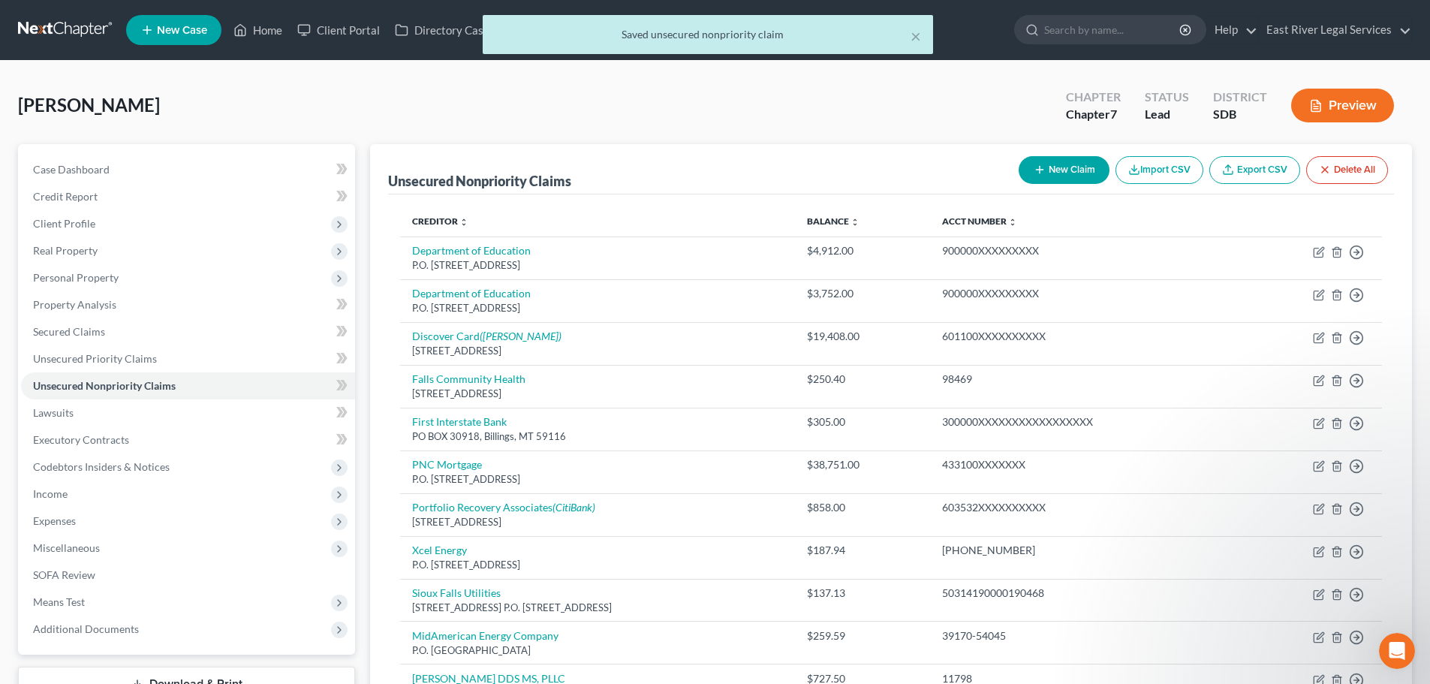
click at [1045, 176] on button "New Claim" at bounding box center [1064, 170] width 91 height 28
select select "0"
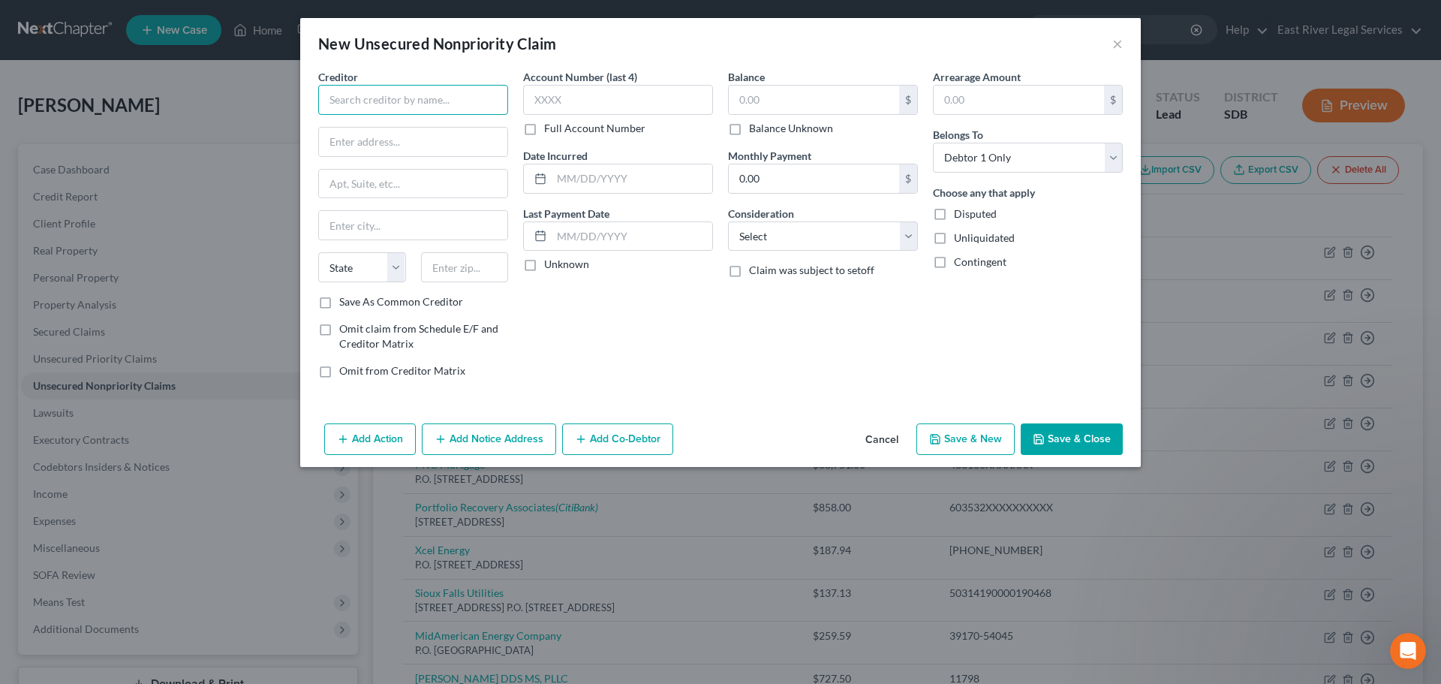
click at [337, 98] on input "text" at bounding box center [413, 100] width 190 height 30
drag, startPoint x: 424, startPoint y: 107, endPoint x: 167, endPoint y: 90, distance: 258.0
click at [167, 90] on div "New Unsecured Nonpriority Claim × Creditor * Farmers State AL AK AR AZ CA CO CT…" at bounding box center [720, 342] width 1441 height 684
paste input "Bristol West Insurance Group, P.O. Box 371329, Pittsburgh, PA 15250-7329."
click at [429, 260] on input "text" at bounding box center [465, 267] width 88 height 30
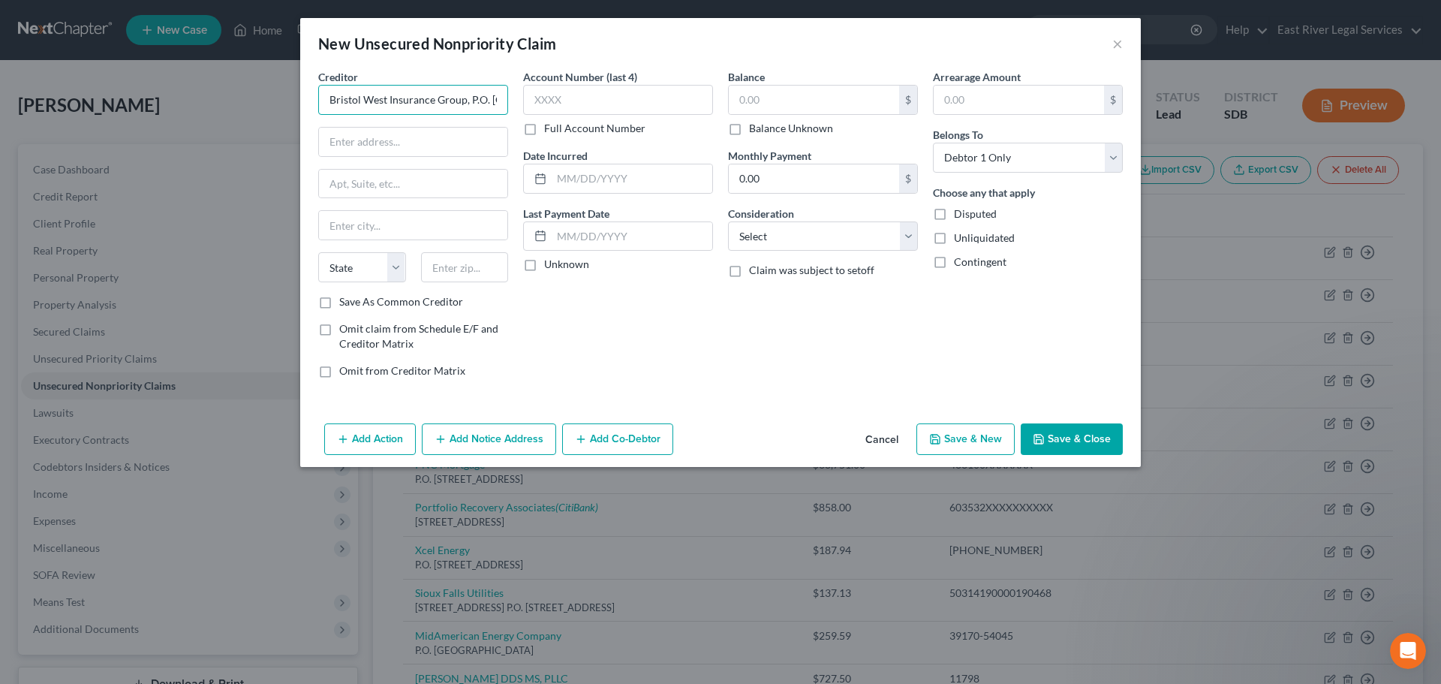
click at [467, 101] on input "Bristol West Insurance Group, P.O. Box 371329, Pittsburgh, PA 15250-7329." at bounding box center [413, 100] width 190 height 30
drag, startPoint x: 467, startPoint y: 97, endPoint x: 753, endPoint y: 114, distance: 286.5
click at [753, 114] on div "Creditor * Bristol West Insurance Group P.O. Box 371329, Pittsburgh, PA 15250-7…" at bounding box center [721, 229] width 820 height 321
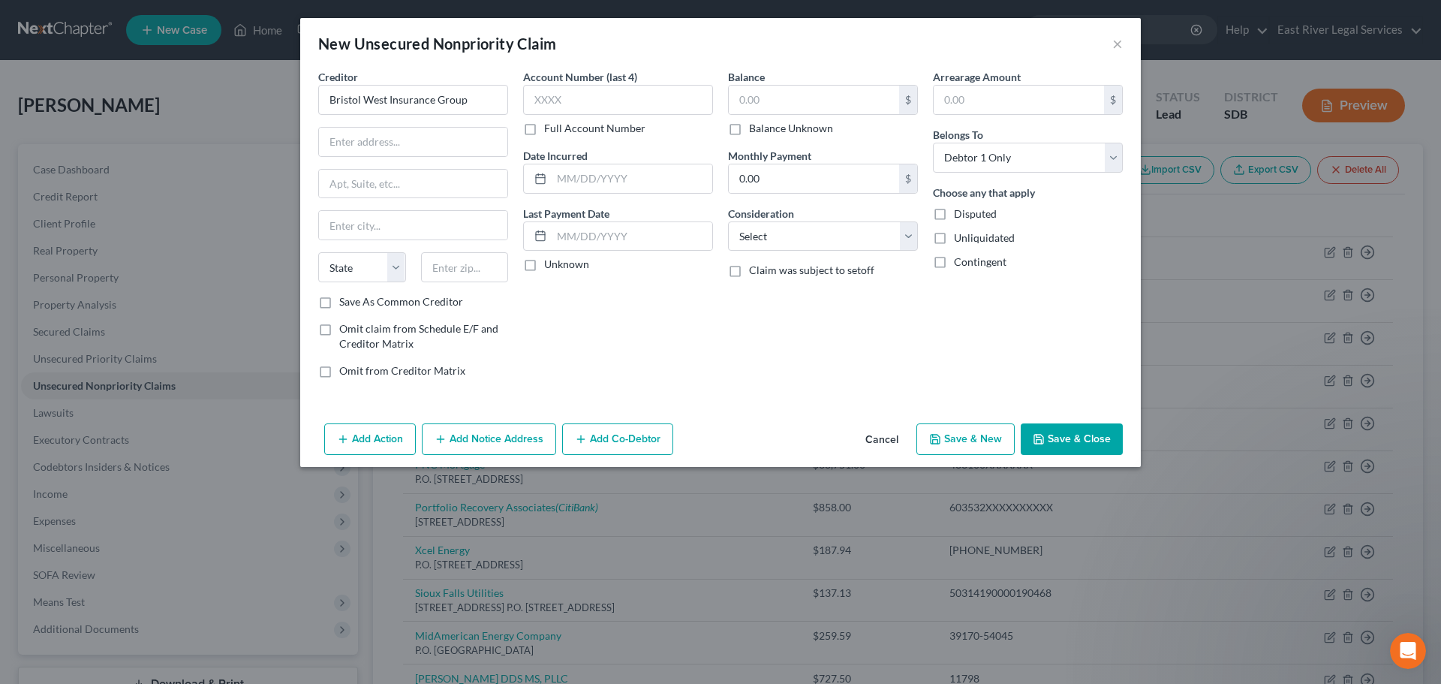
click at [348, 125] on div "Creditor * Bristol West Insurance Group State AL AK AR AZ CA CO CT DE DC FL GA …" at bounding box center [413, 181] width 190 height 225
type input "Bristol West Insurance Group"
click at [336, 145] on input "text" at bounding box center [413, 142] width 188 height 29
paste input "P.O. Box 371329, Pittsburgh, PA 15250-7329."
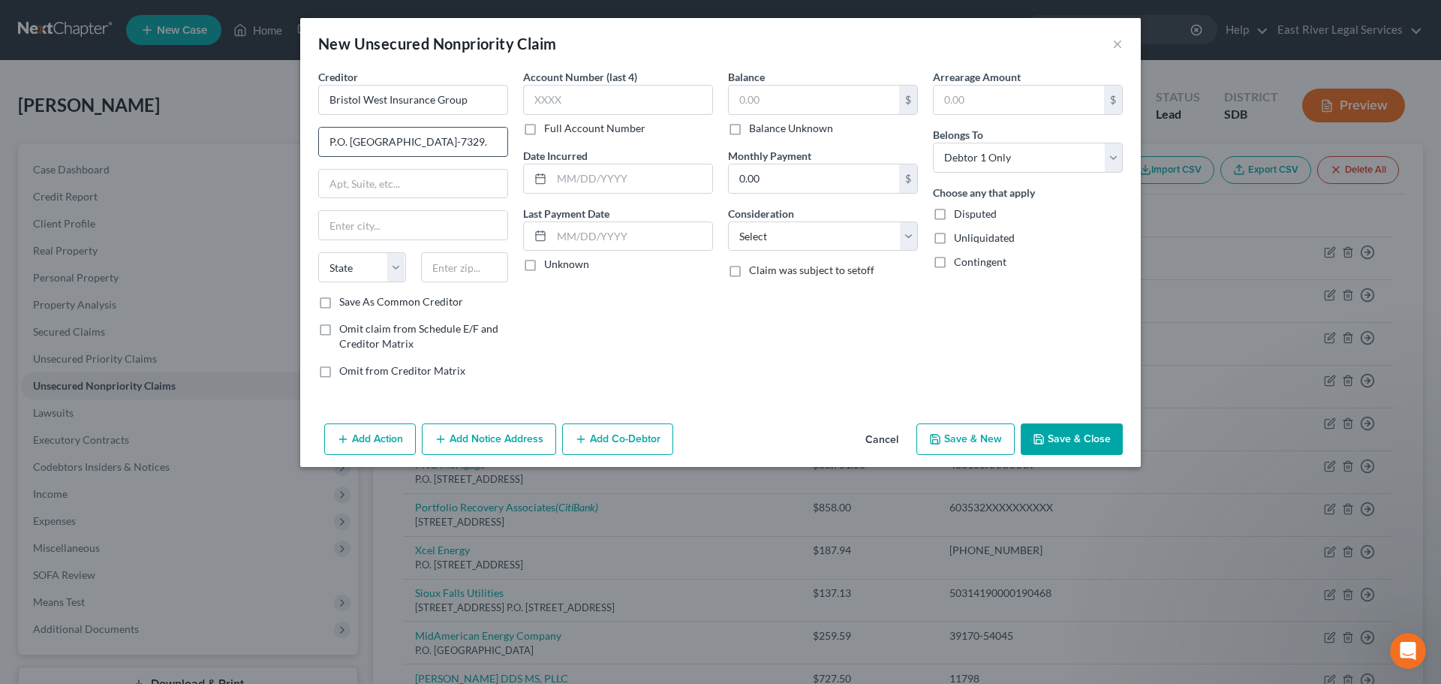
drag, startPoint x: 438, startPoint y: 142, endPoint x: 468, endPoint y: 142, distance: 29.3
click at [468, 142] on input "P.O. Box 371329, Pittsburgh, PA 15250-7329." at bounding box center [413, 142] width 188 height 29
type input "P.O. Box 371329, Pittsburgh, PA 15250-7329."
click at [456, 264] on input "text" at bounding box center [465, 267] width 88 height 30
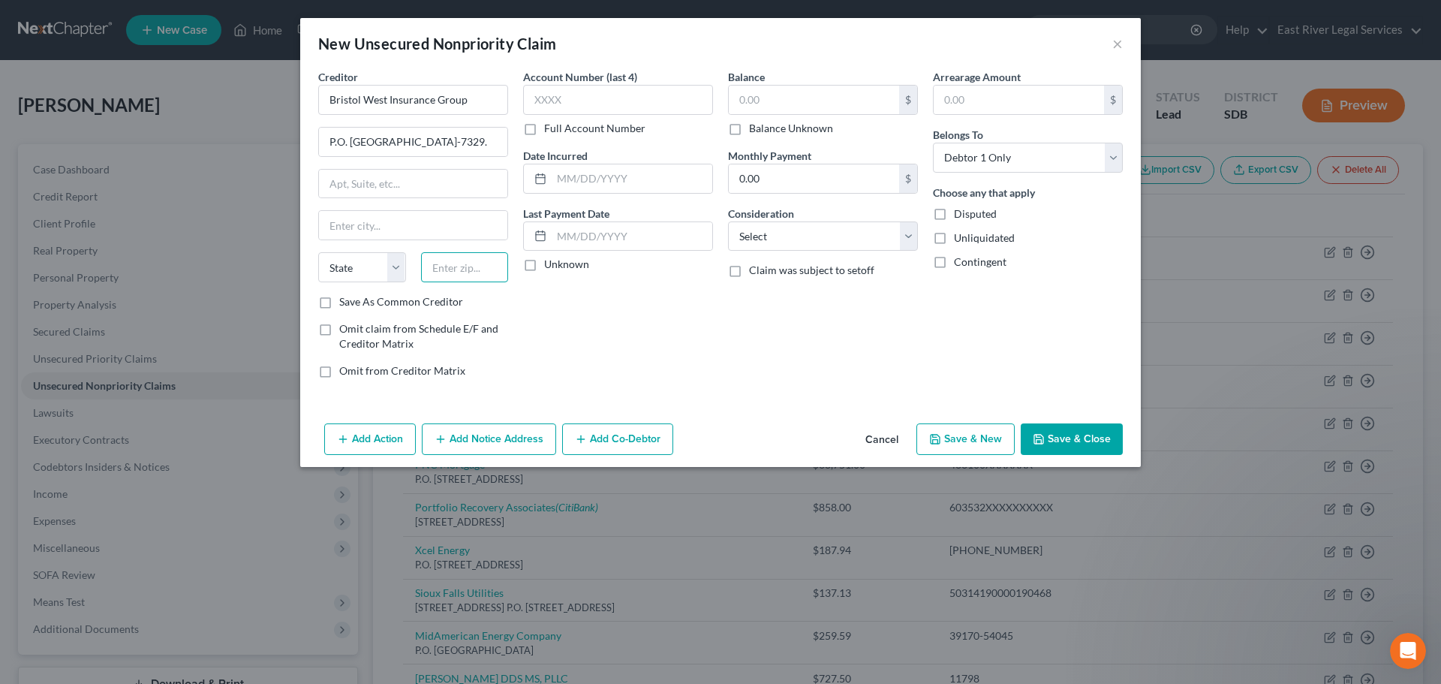
paste input "15250"
type input "15250"
type input "Pittsburgh"
select select "39"
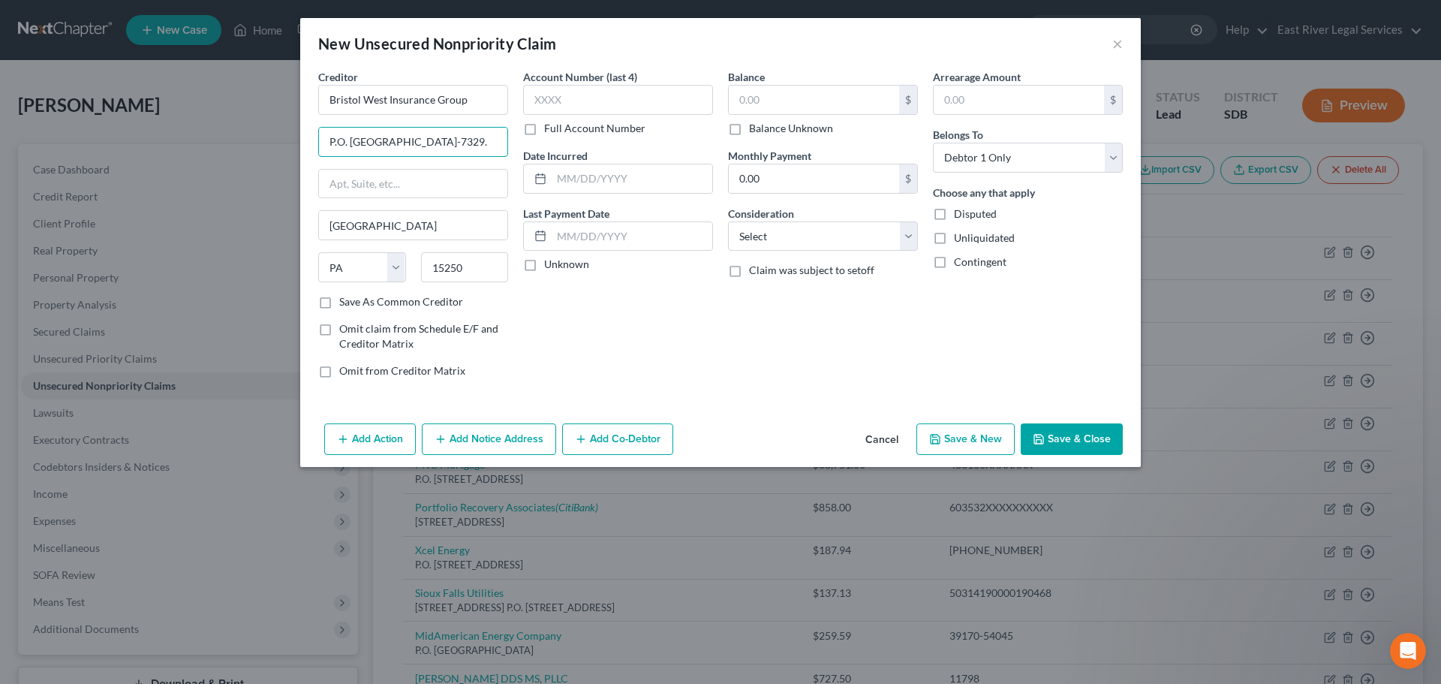
drag, startPoint x: 410, startPoint y: 140, endPoint x: 804, endPoint y: 147, distance: 394.2
click at [804, 147] on div "Creditor * Bristol West Insurance Group P.O. Box 371329, Pittsburgh, PA 15250-7…" at bounding box center [721, 229] width 820 height 321
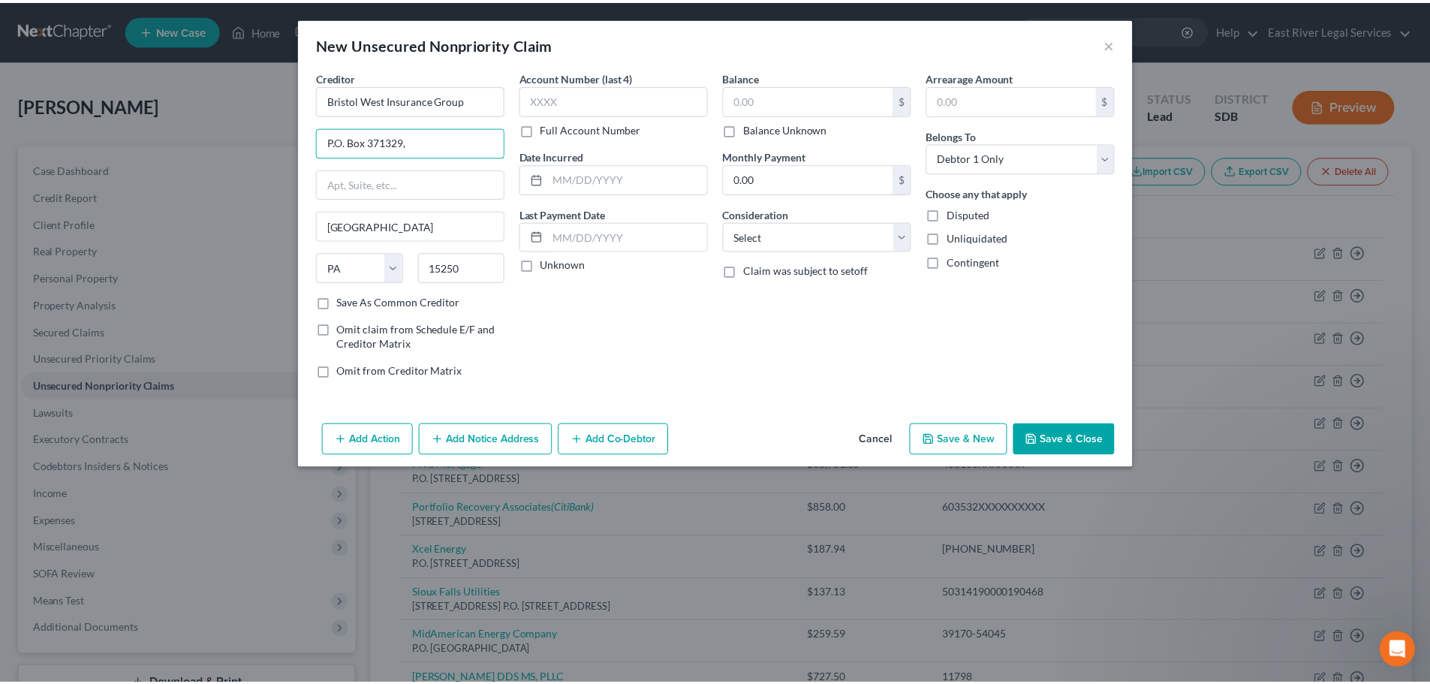
scroll to position [0, 0]
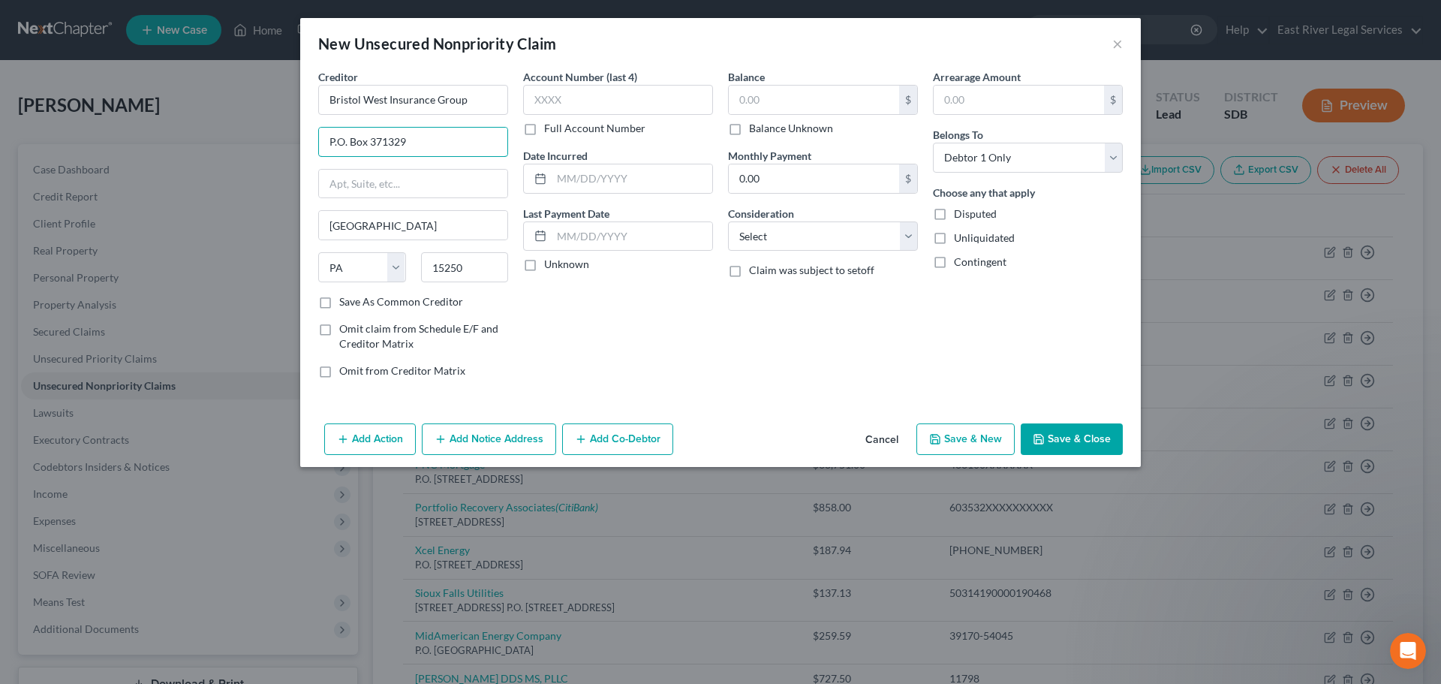
type input "P.O. Box 371329"
click at [741, 89] on input "text" at bounding box center [814, 100] width 170 height 29
type input "98.67"
click at [785, 236] on select "Select Cable / Satellite Services Collection Agency Credit Card Debt Debt Couns…" at bounding box center [823, 236] width 190 height 30
select select "14"
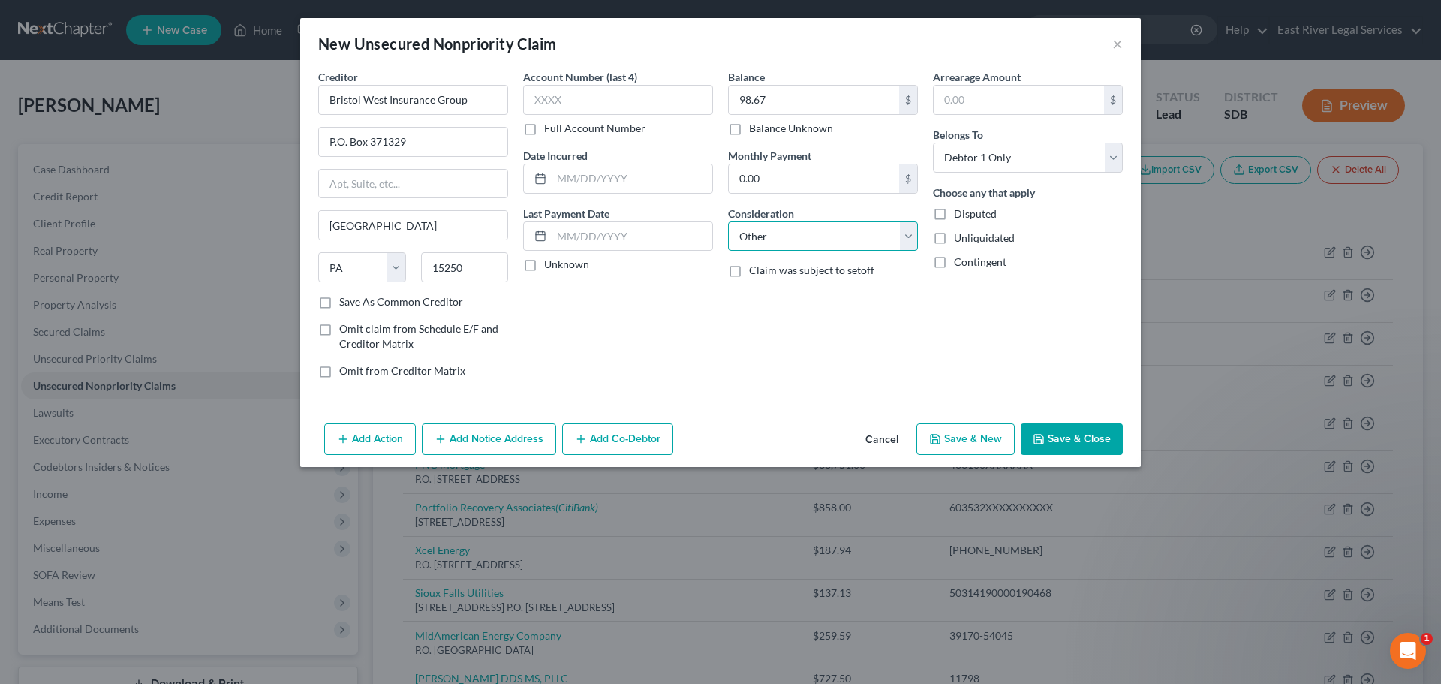
click at [728, 221] on select "Select Cable / Satellite Services Collection Agency Credit Card Debt Debt Couns…" at bounding box center [823, 236] width 190 height 30
click at [756, 288] on input "text" at bounding box center [823, 293] width 188 height 29
type input "Insurance"
click at [963, 446] on button "Save & New" at bounding box center [966, 439] width 98 height 32
select select "0"
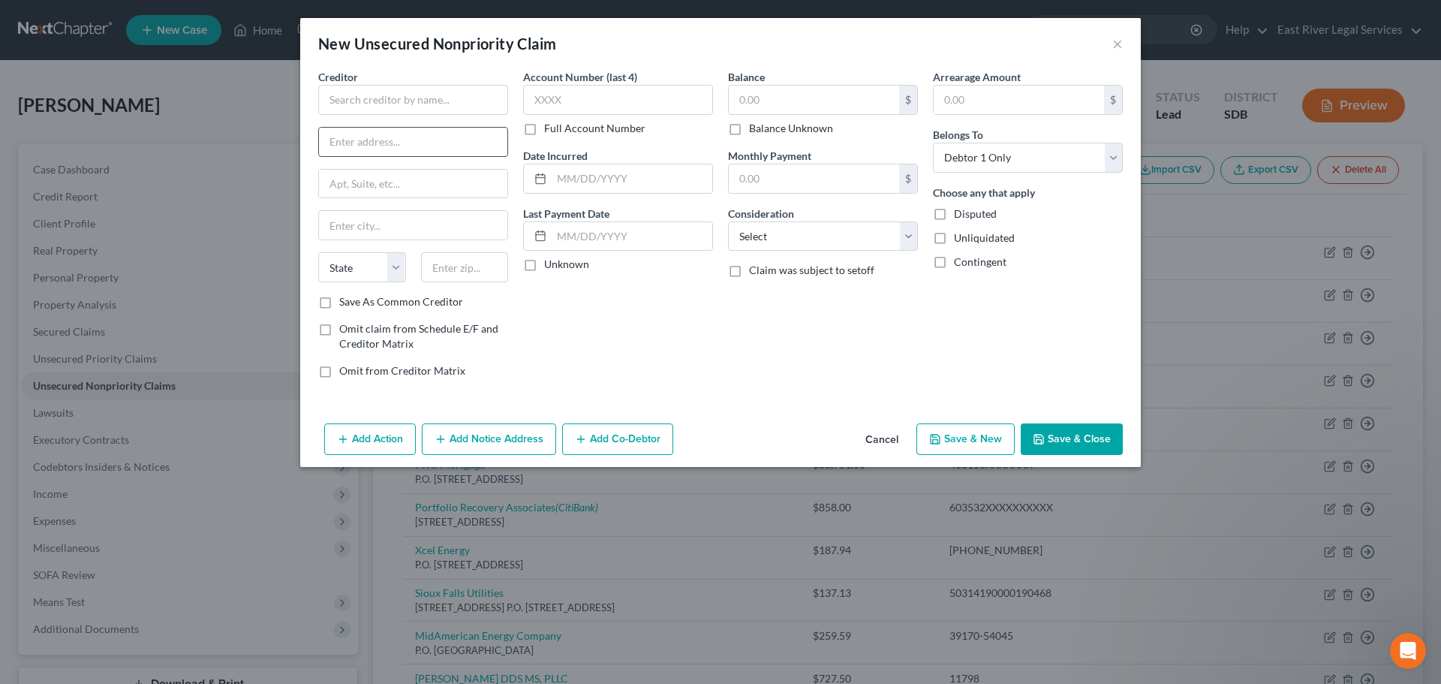
click at [353, 137] on input "text" at bounding box center [413, 142] width 188 height 29
paste input "1200 S 7th Ave"
type input "1200 S 7th Ave"
click at [450, 275] on input "text" at bounding box center [465, 267] width 88 height 30
paste input "57105"
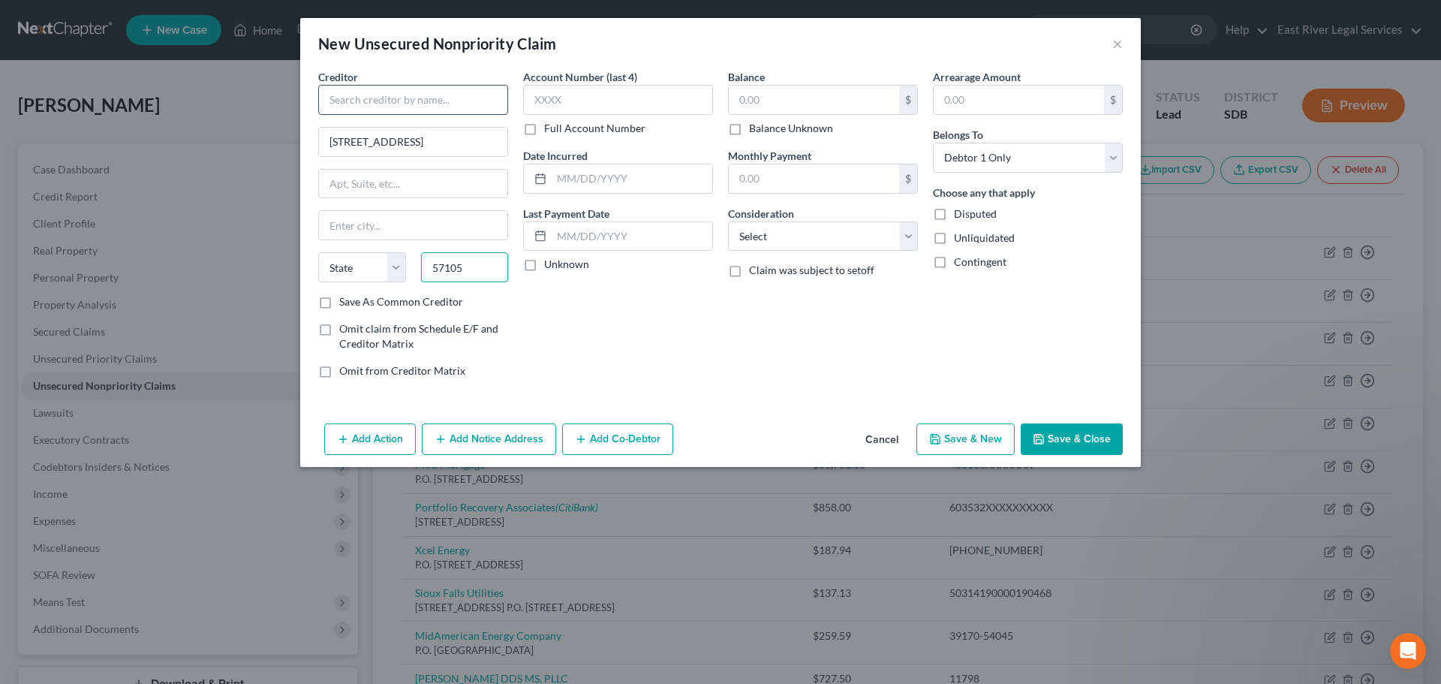
type input "57105"
type input "Sioux Falls"
select select "43"
click at [356, 107] on input "text" at bounding box center [413, 100] width 190 height 30
type input "McGreevy Clinic"
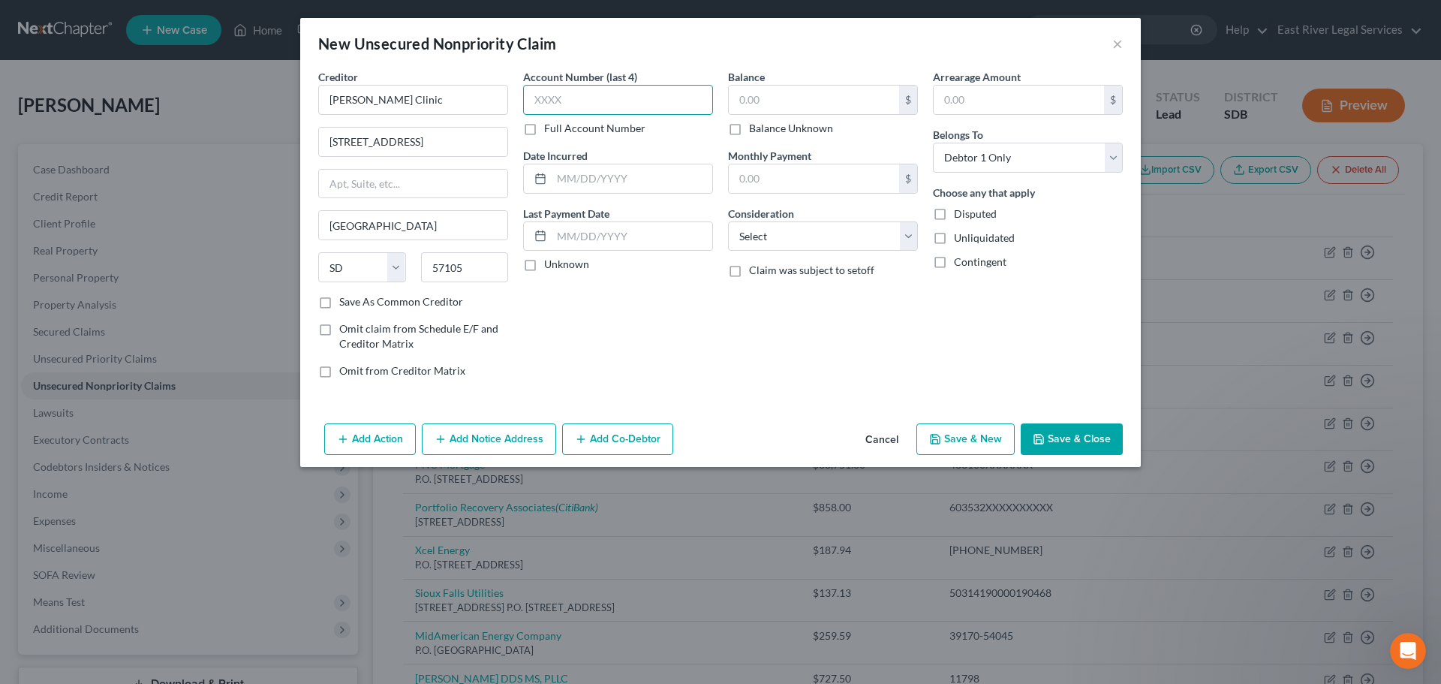
click at [540, 95] on input "text" at bounding box center [618, 100] width 190 height 30
click at [759, 99] on input "text" at bounding box center [814, 100] width 170 height 29
type input "976.38"
click at [899, 236] on select "Select Cable / Satellite Services Collection Agency Credit Card Debt Debt Couns…" at bounding box center [823, 236] width 190 height 30
select select "9"
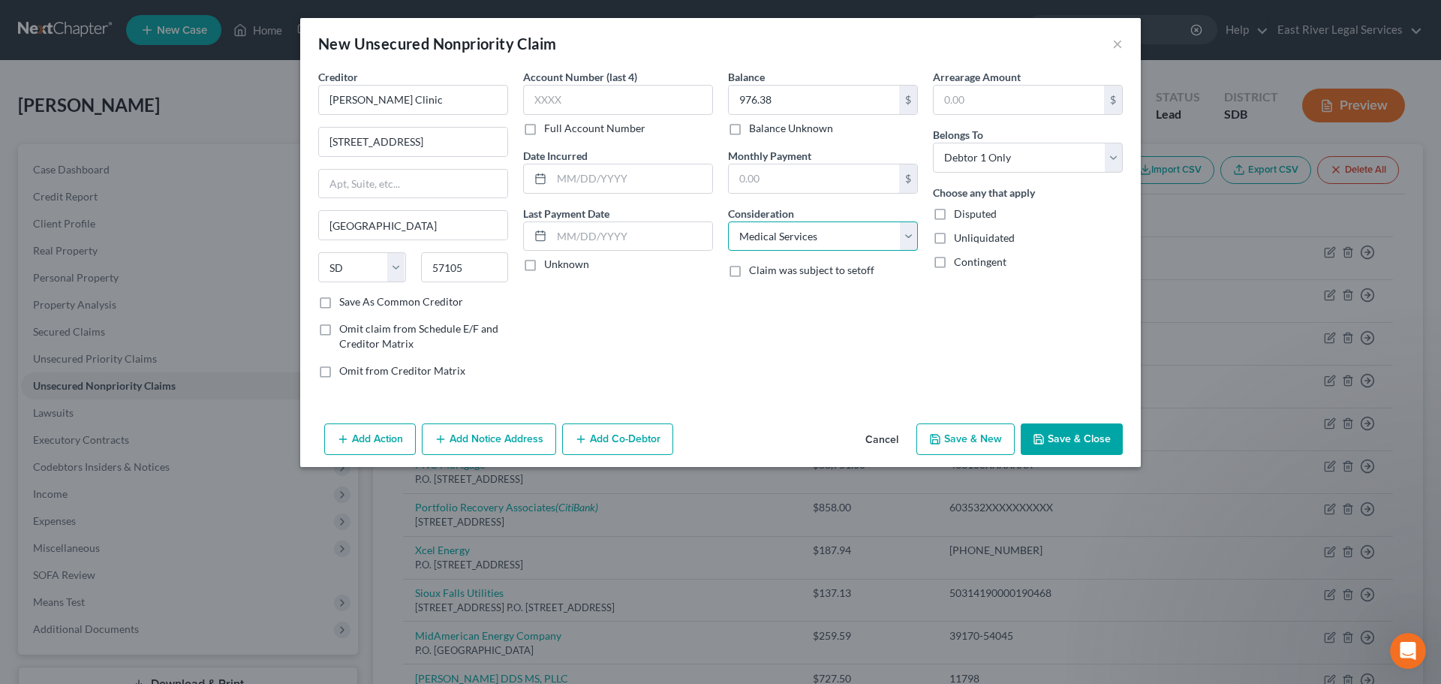
click at [728, 221] on select "Select Cable / Satellite Services Collection Agency Credit Card Debt Debt Couns…" at bounding box center [823, 236] width 190 height 30
drag, startPoint x: 1067, startPoint y: 435, endPoint x: 869, endPoint y: 422, distance: 197.9
click at [1067, 435] on button "Save & Close" at bounding box center [1072, 439] width 102 height 32
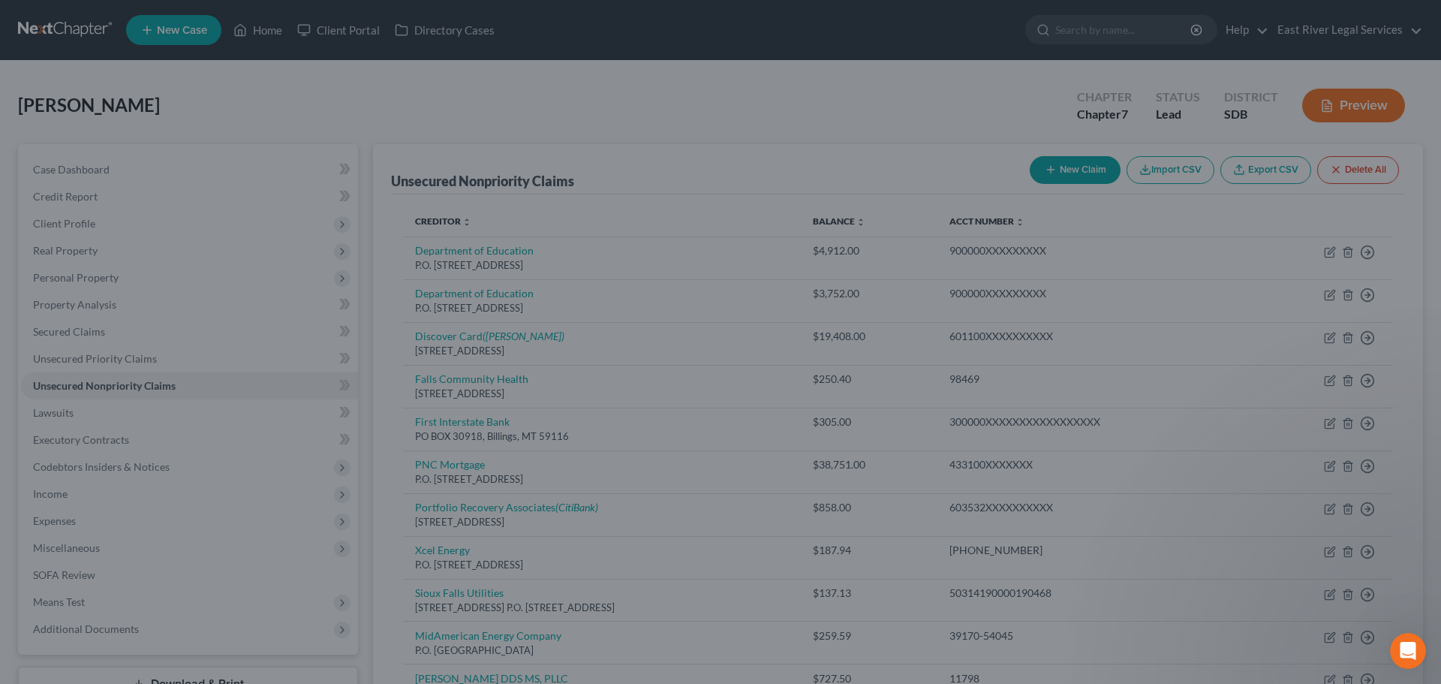
type input "0.00"
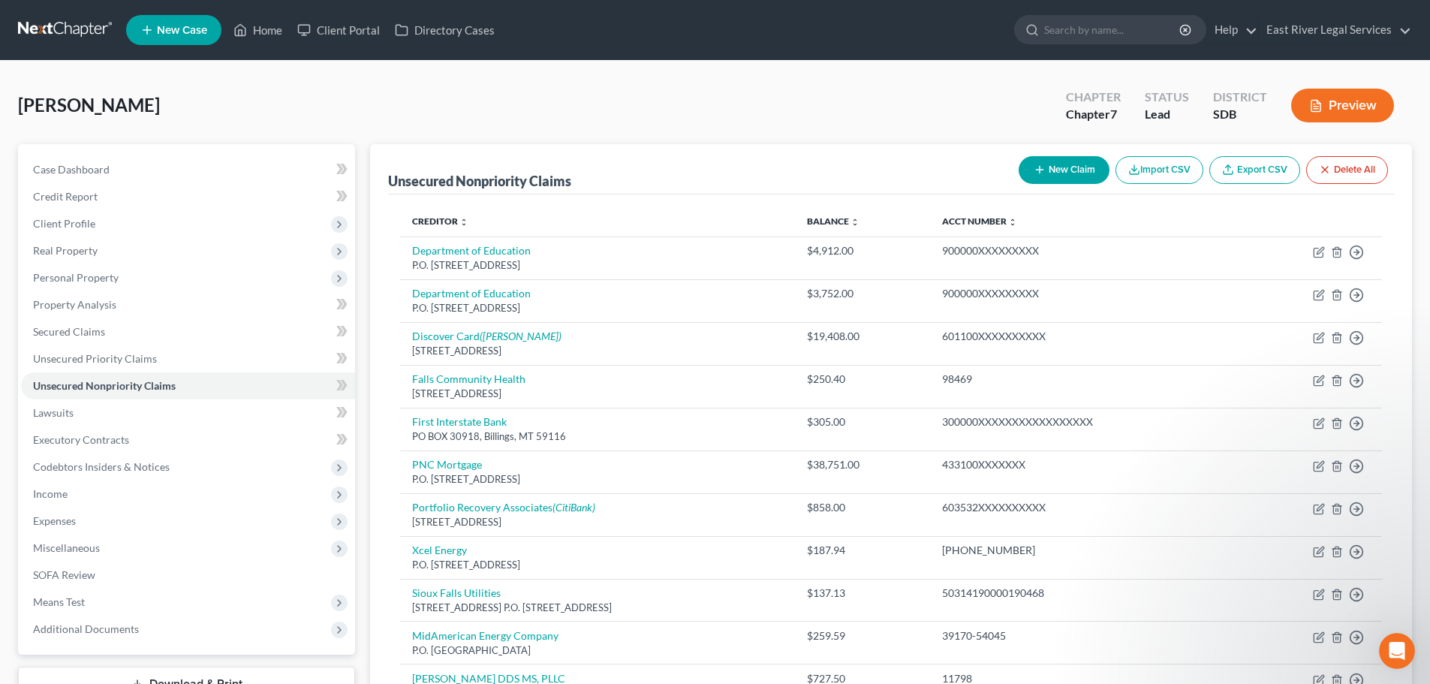
click at [218, 89] on div "Neuroth, Mary Upgraded Chapter Chapter 7 Status Lead District SDB Preview" at bounding box center [715, 111] width 1394 height 65
click at [272, 27] on link "Home" at bounding box center [258, 30] width 64 height 27
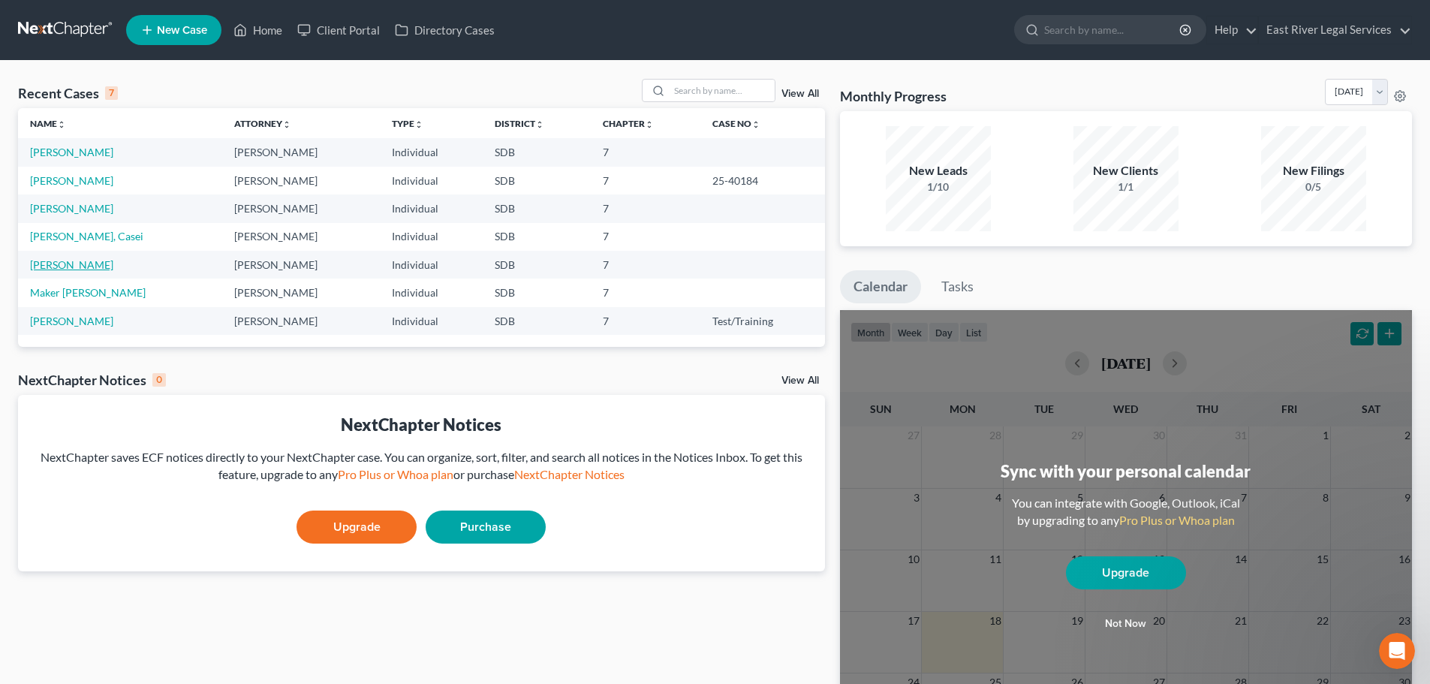
click at [53, 270] on link "[PERSON_NAME]" at bounding box center [71, 264] width 83 height 13
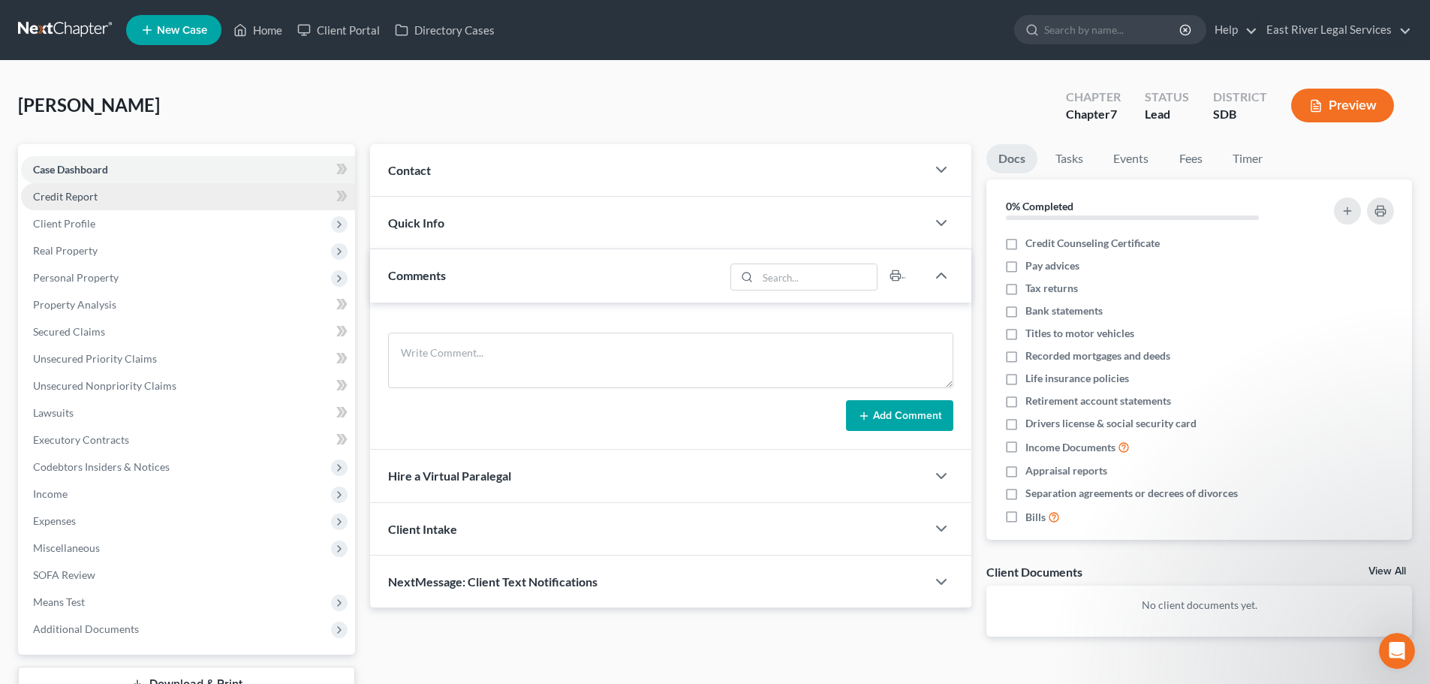
click at [94, 200] on span "Credit Report" at bounding box center [65, 196] width 65 height 13
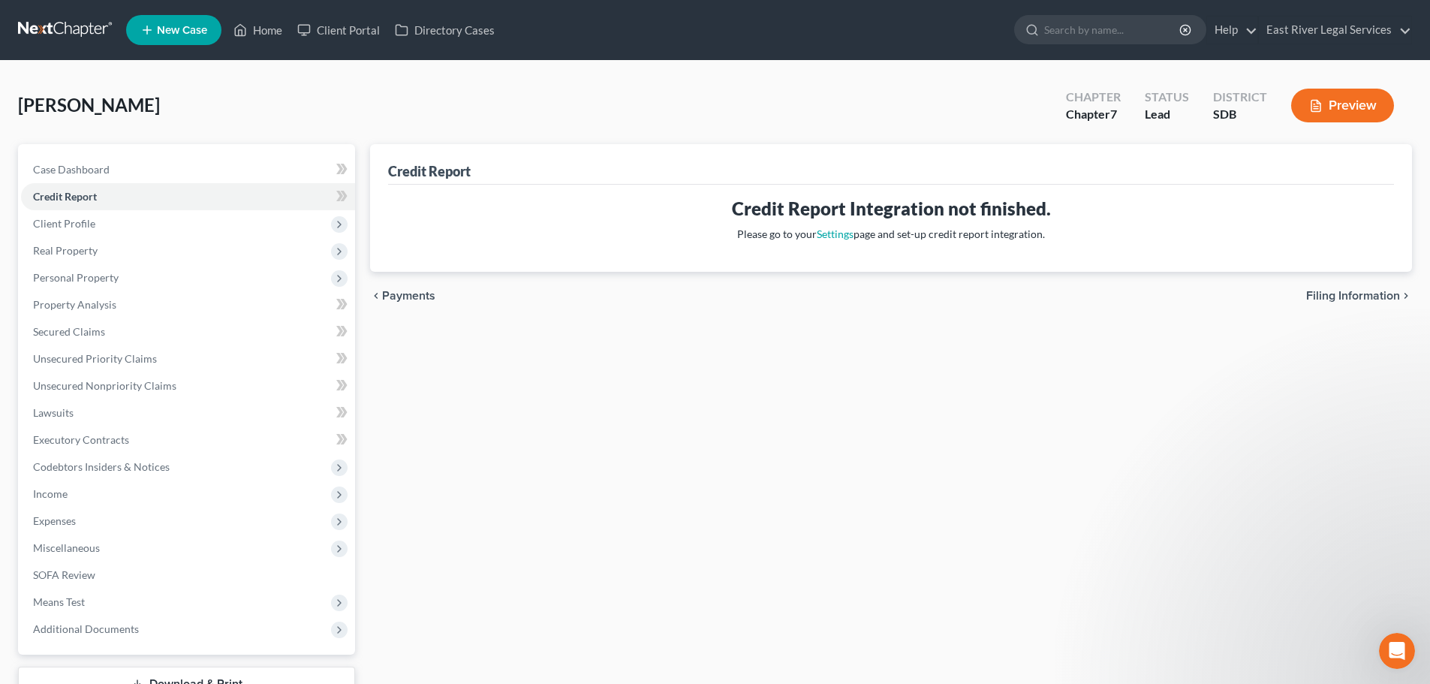
click at [1330, 300] on span "Filing Information" at bounding box center [1353, 296] width 94 height 12
select select "1"
select select "0"
select select "73"
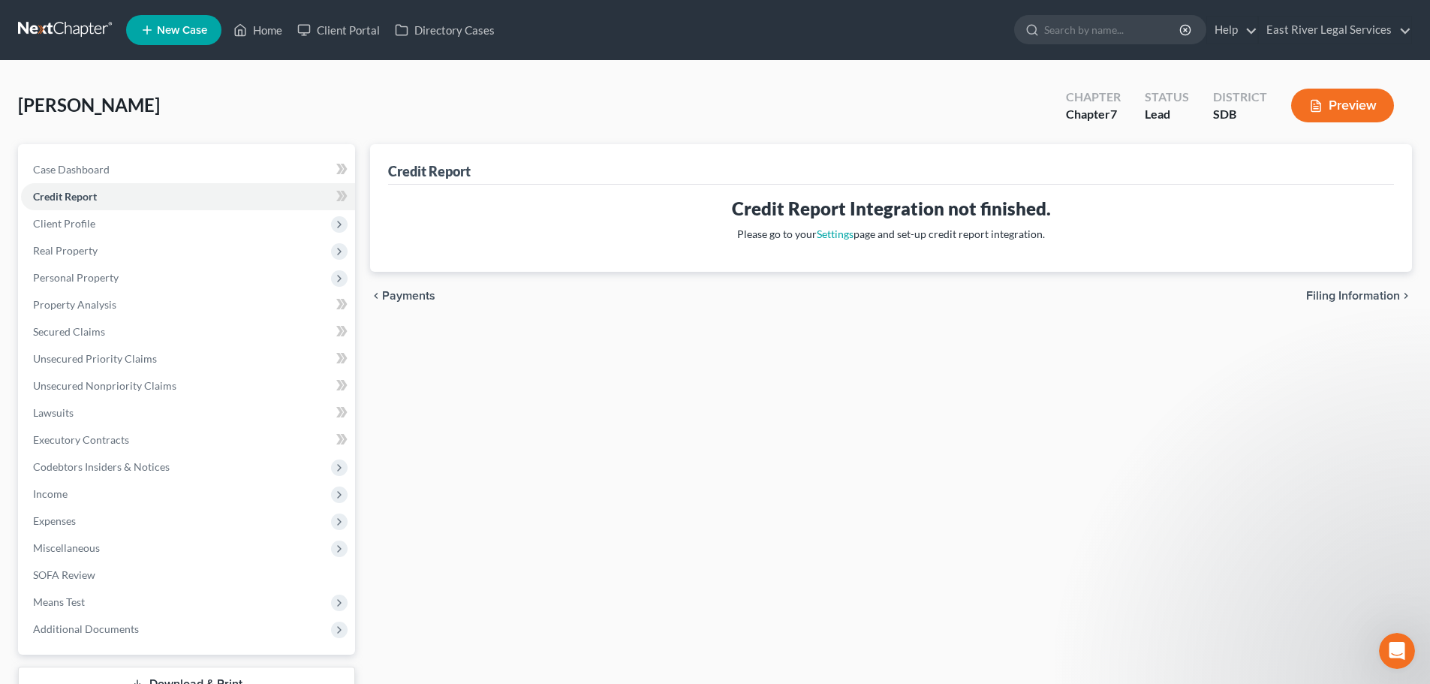
select select "1"
select select "43"
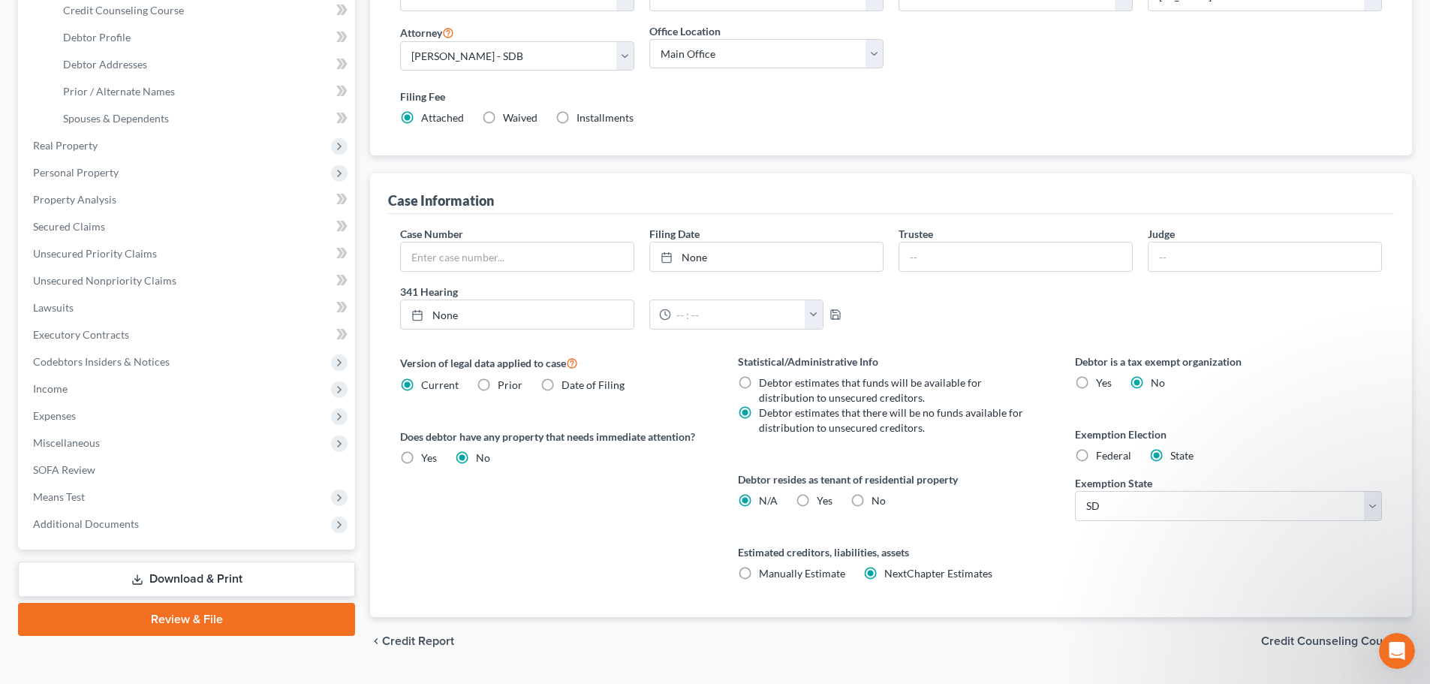
scroll to position [306, 0]
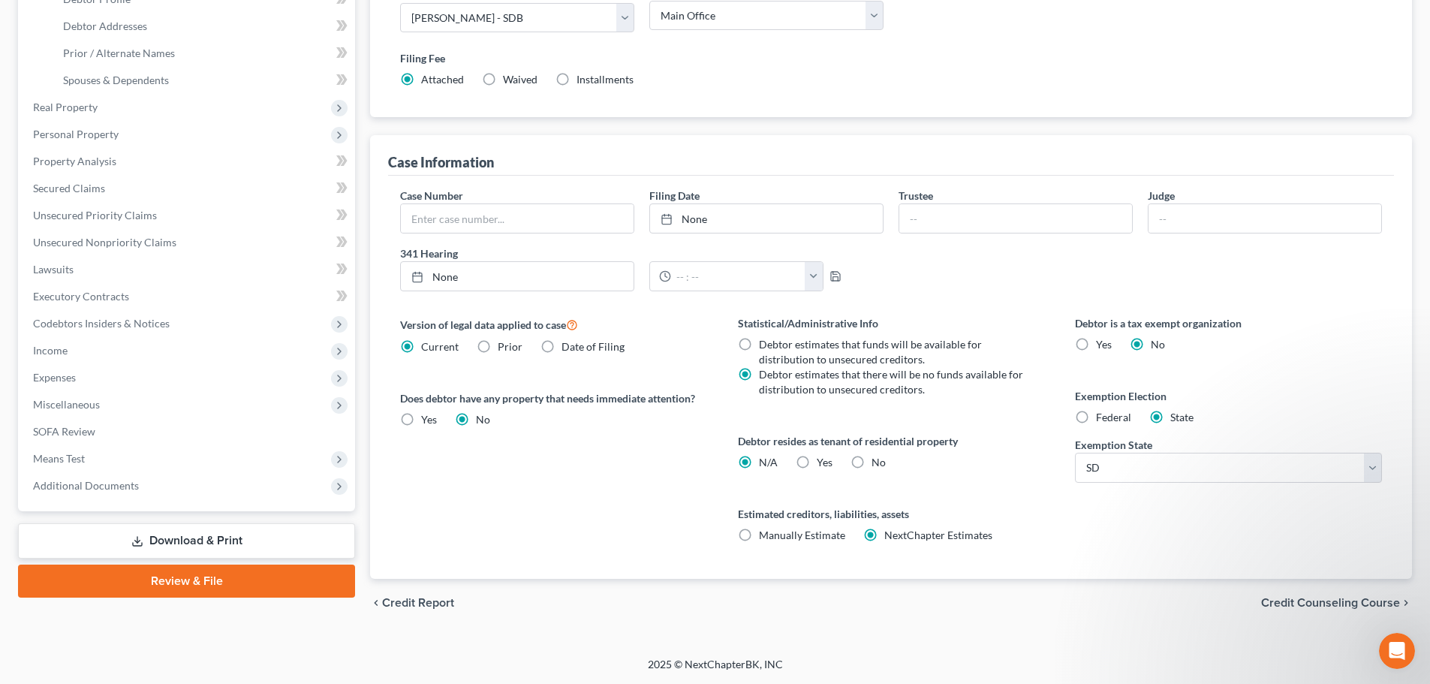
click at [1323, 601] on span "Credit Counseling Course" at bounding box center [1330, 603] width 139 height 12
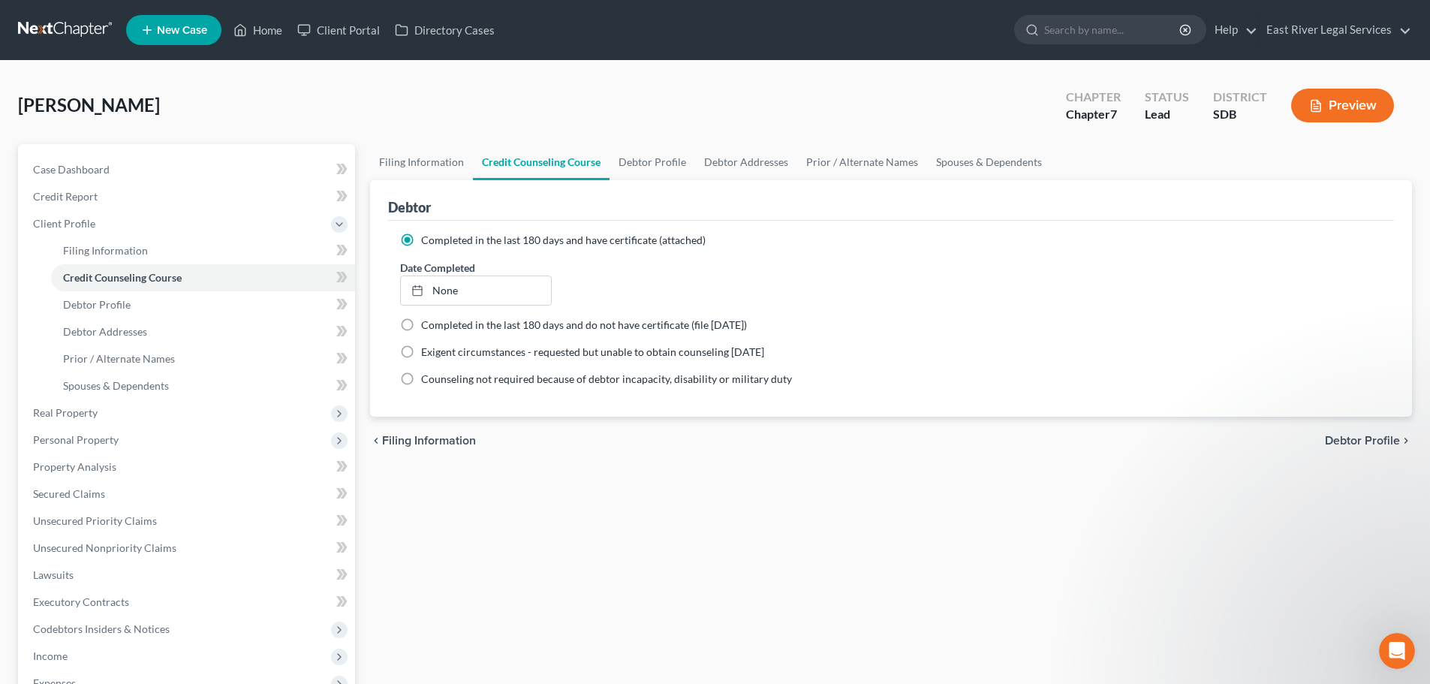
click at [1350, 440] on span "Debtor Profile" at bounding box center [1362, 441] width 75 height 12
select select "0"
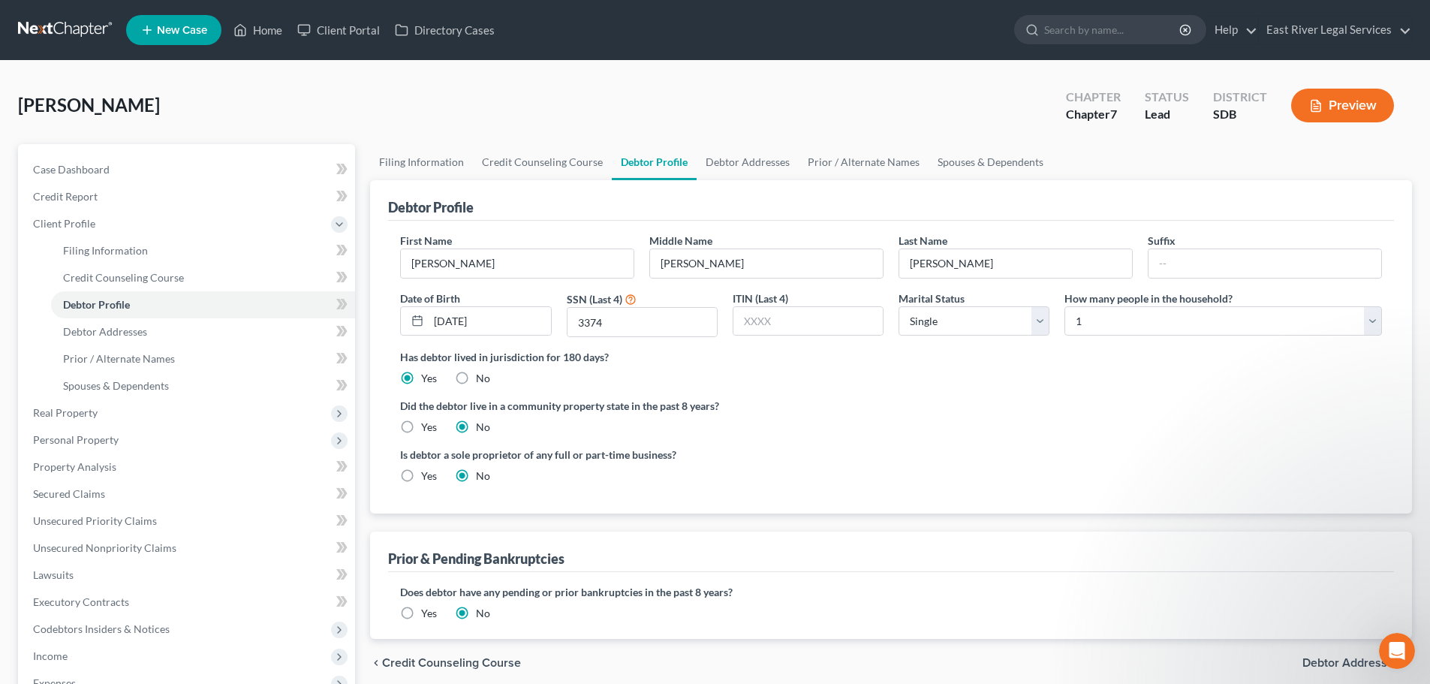
scroll to position [276, 0]
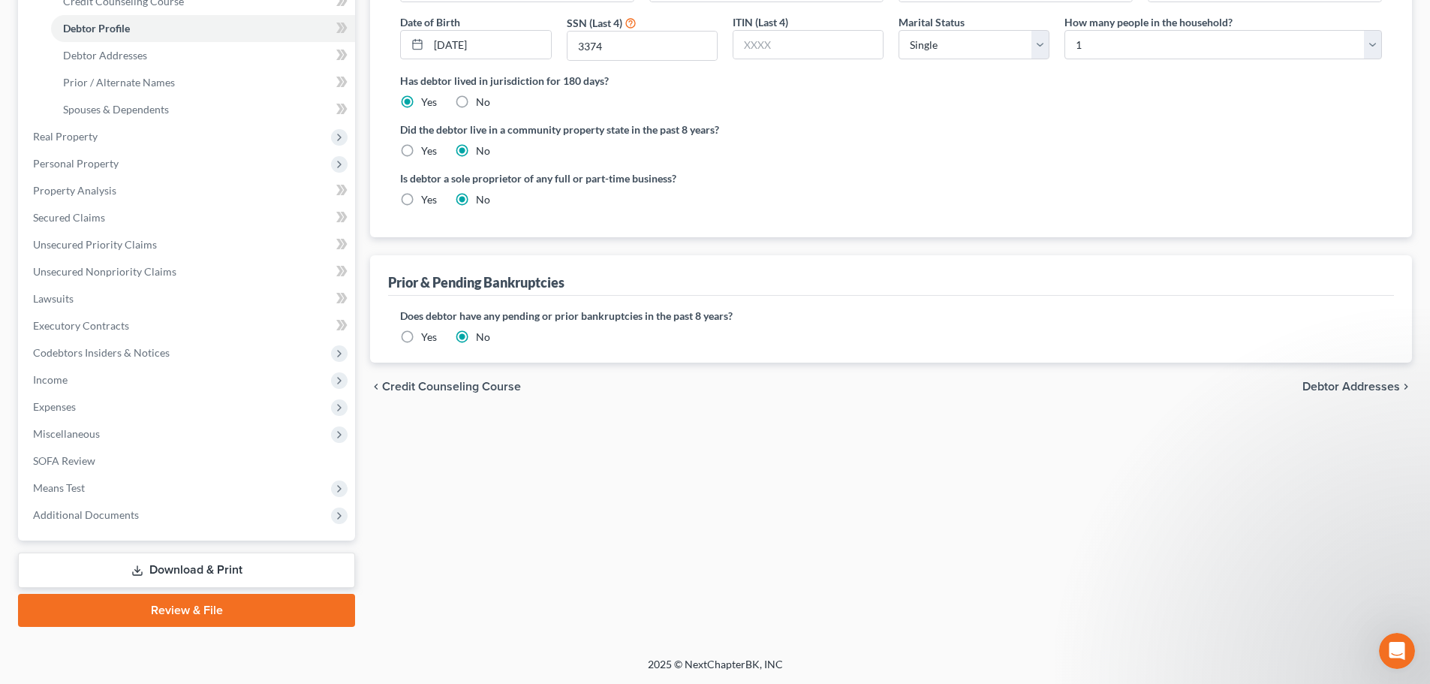
click at [478, 387] on span "Credit Counseling Course" at bounding box center [451, 387] width 139 height 12
